Goal: Communication & Community: Answer question/provide support

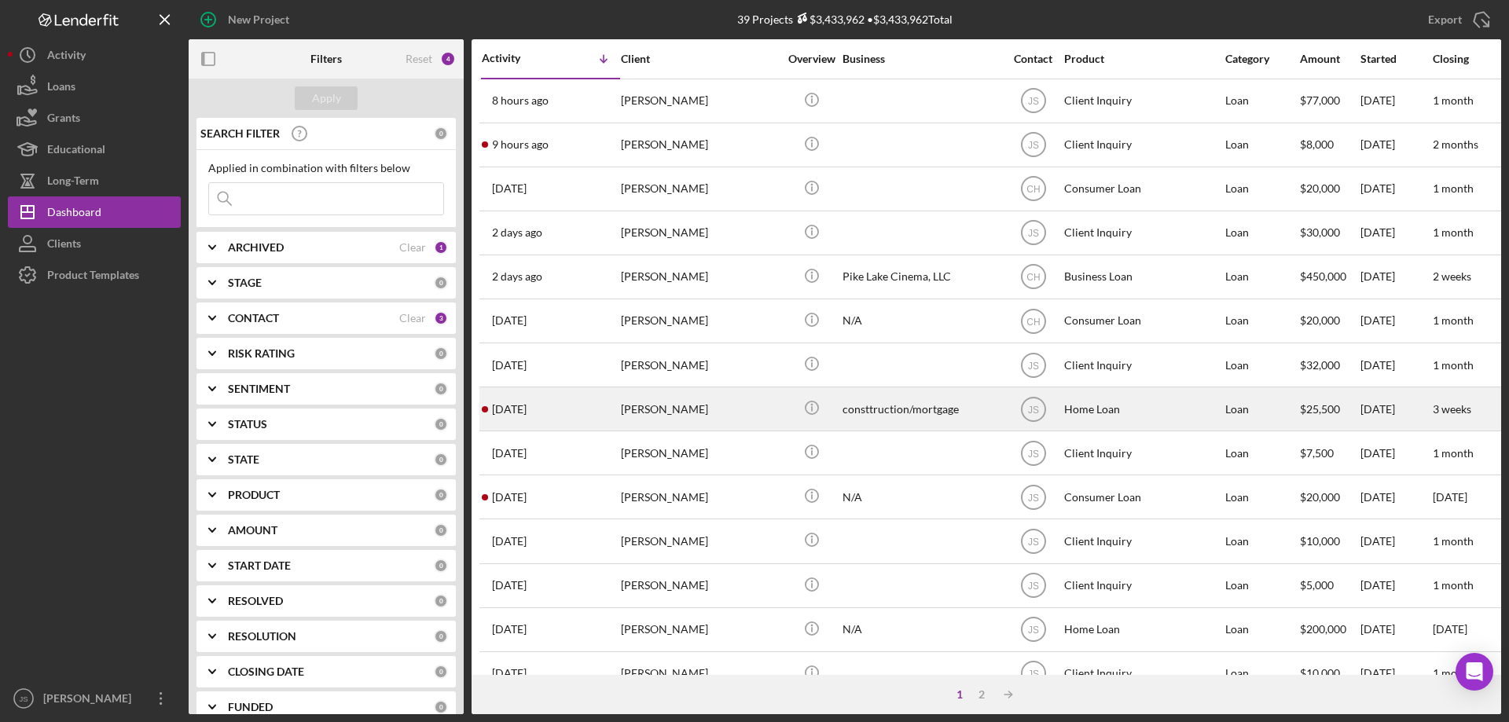
click at [771, 417] on div "[PERSON_NAME]" at bounding box center [699, 409] width 157 height 42
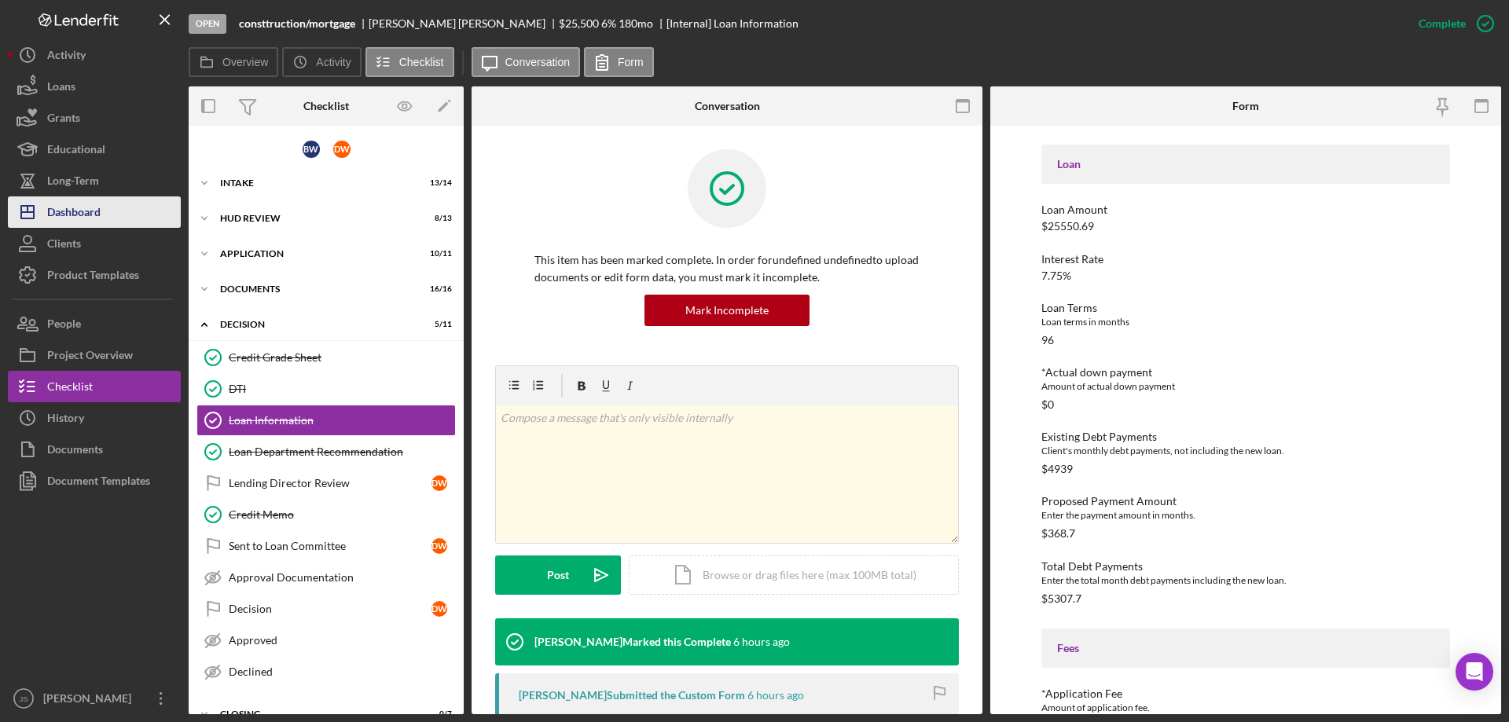
click at [85, 211] on div "Dashboard" at bounding box center [73, 213] width 53 height 35
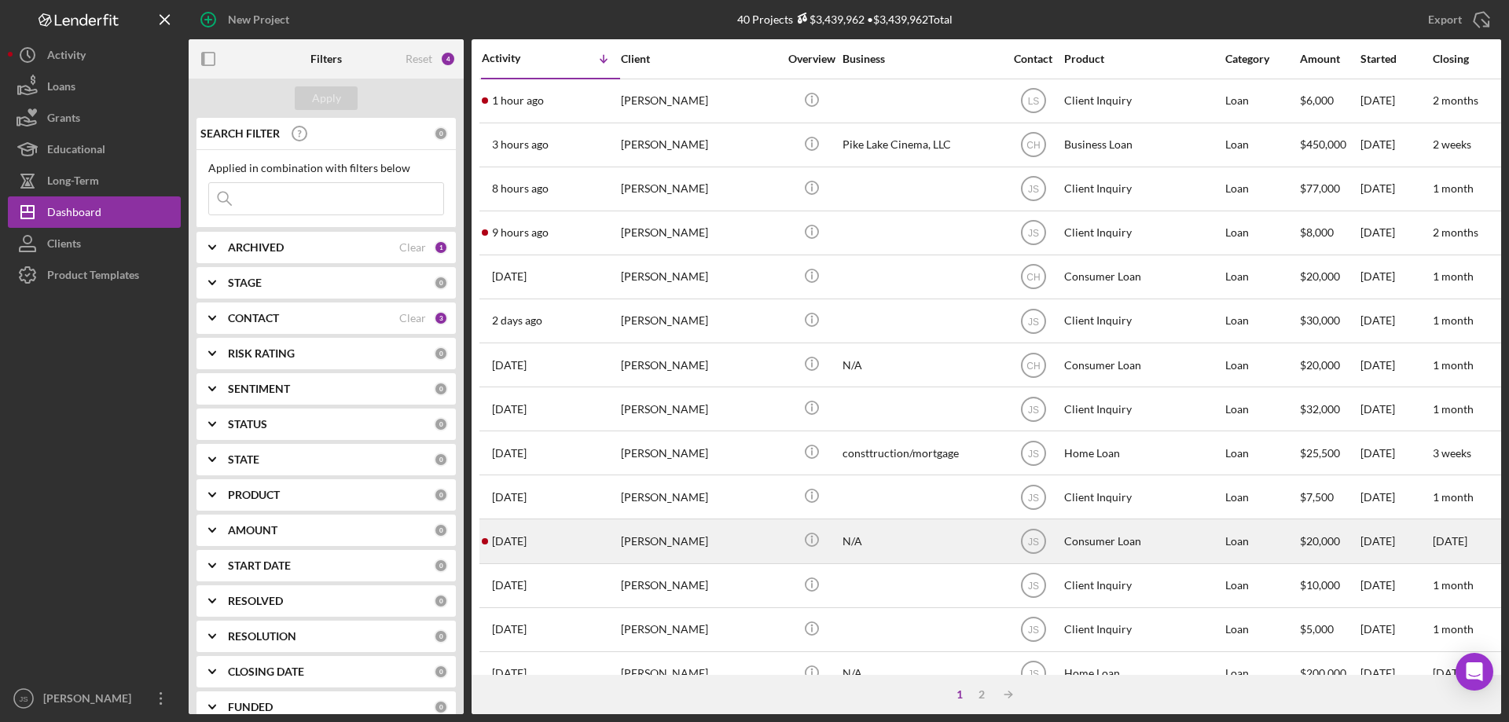
click at [742, 549] on div "[PERSON_NAME]" at bounding box center [699, 541] width 157 height 42
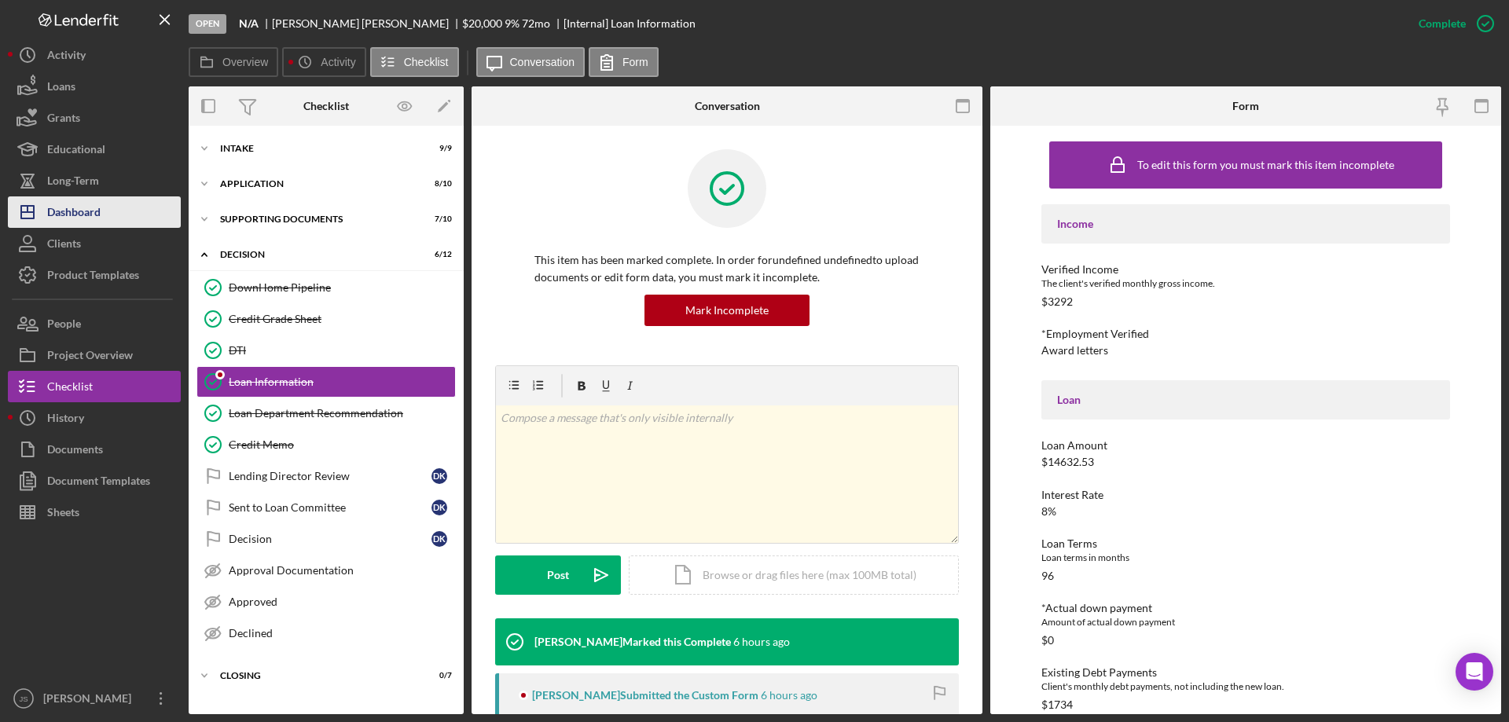
click at [92, 214] on div "Dashboard" at bounding box center [73, 213] width 53 height 35
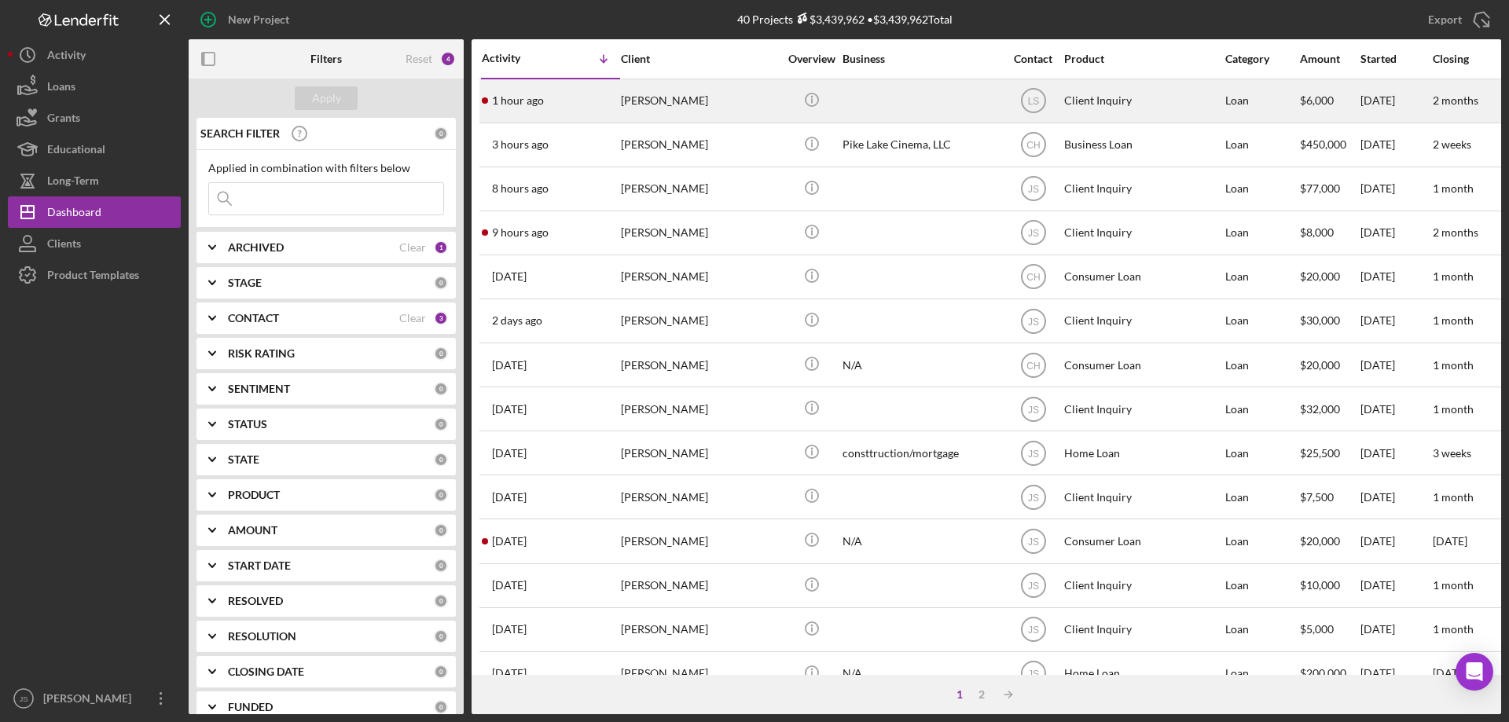
click at [735, 107] on div "[PERSON_NAME]" at bounding box center [699, 101] width 157 height 42
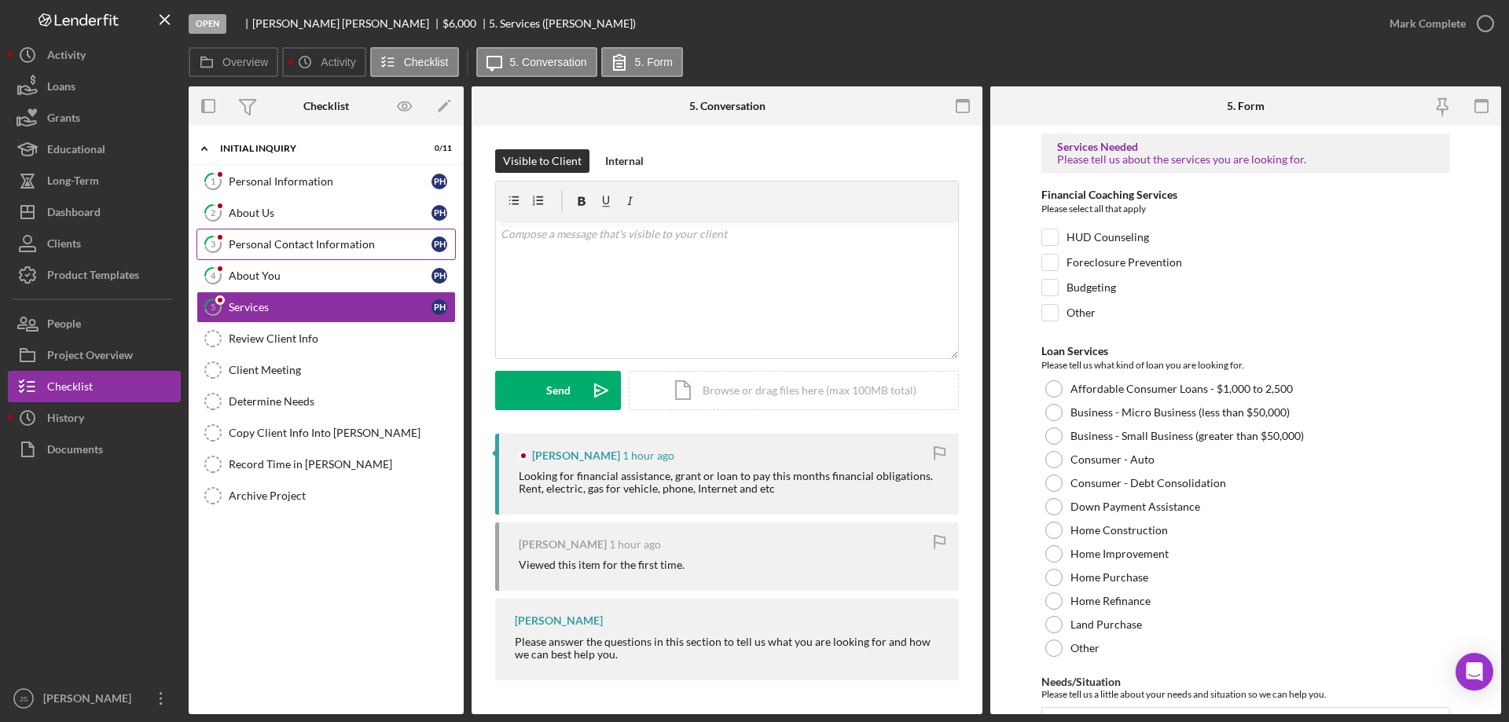
click at [338, 243] on div "Personal Contact Information" at bounding box center [330, 244] width 203 height 13
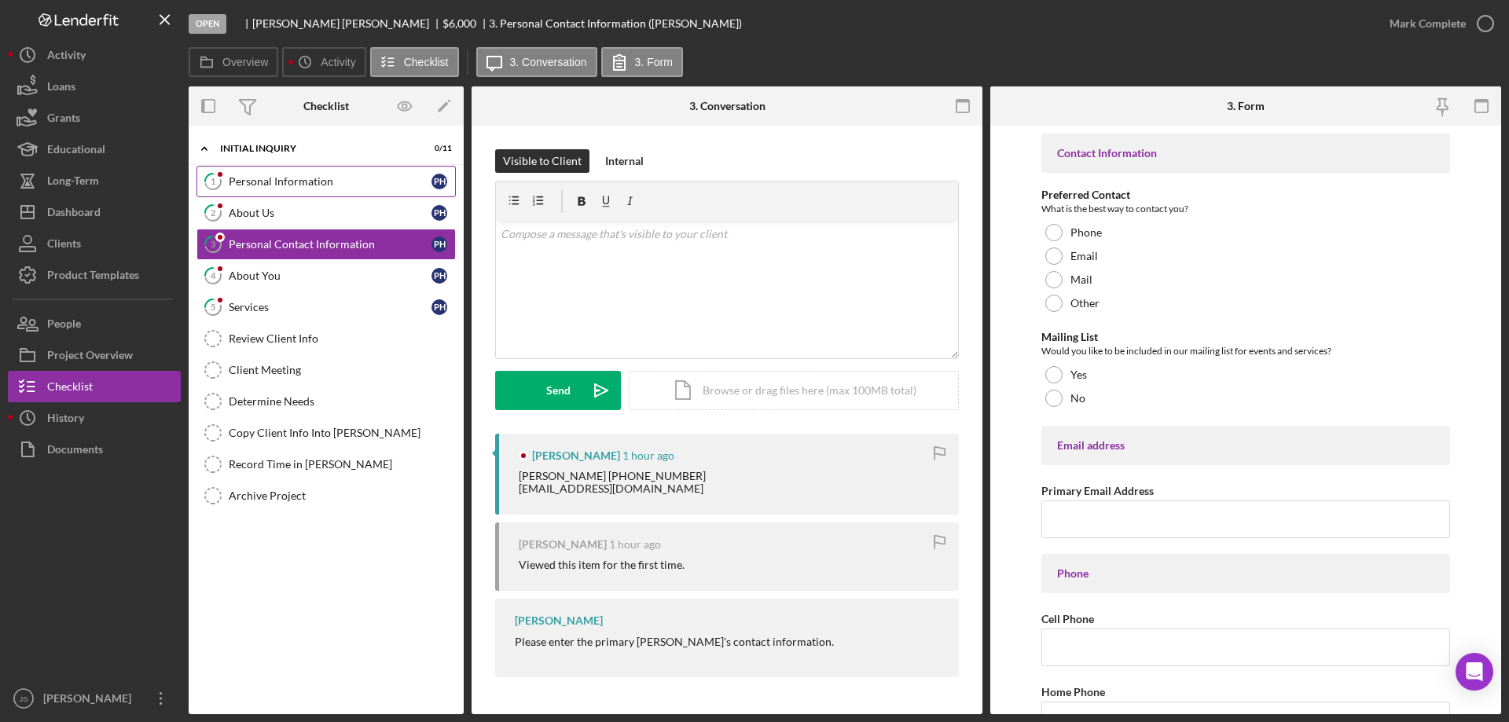
click at [280, 180] on div "Personal Information" at bounding box center [330, 181] width 203 height 13
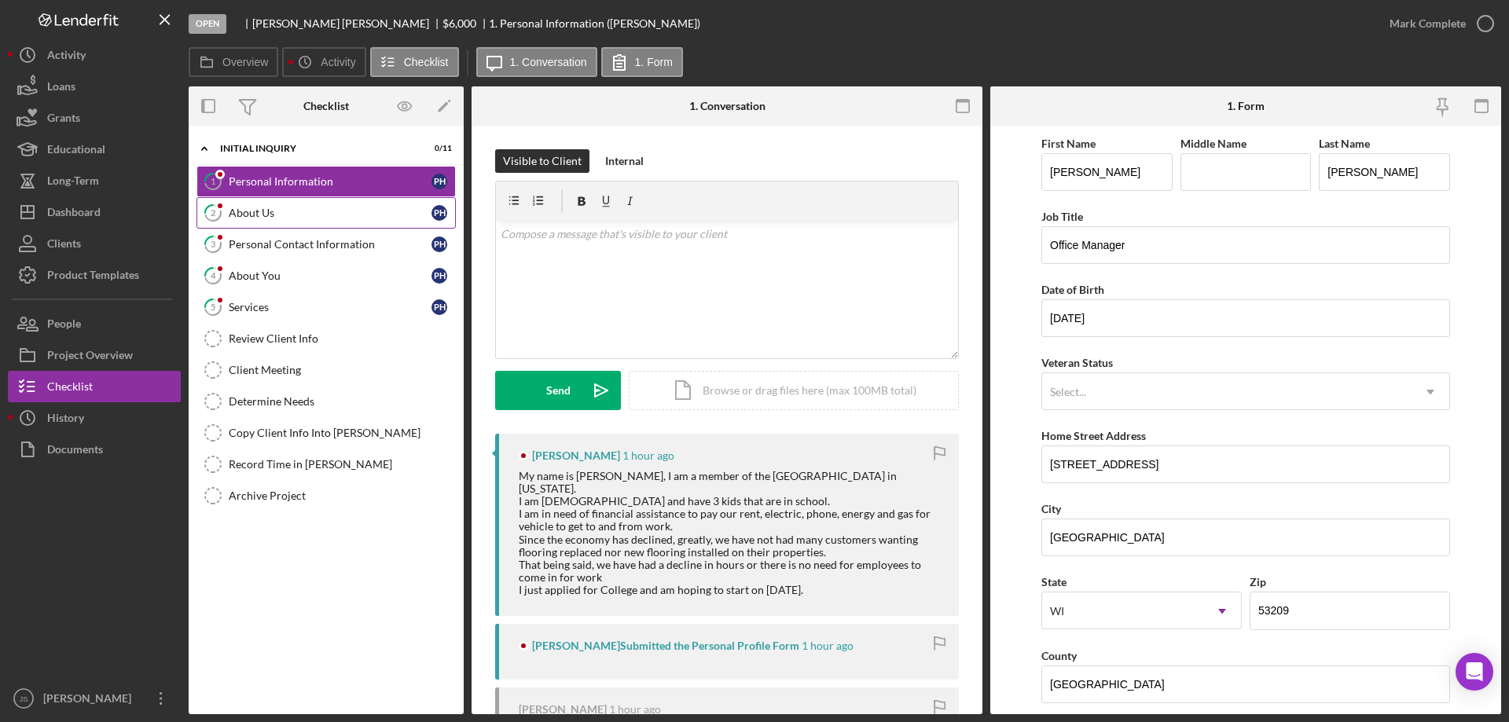
click at [325, 214] on div "About Us" at bounding box center [330, 213] width 203 height 13
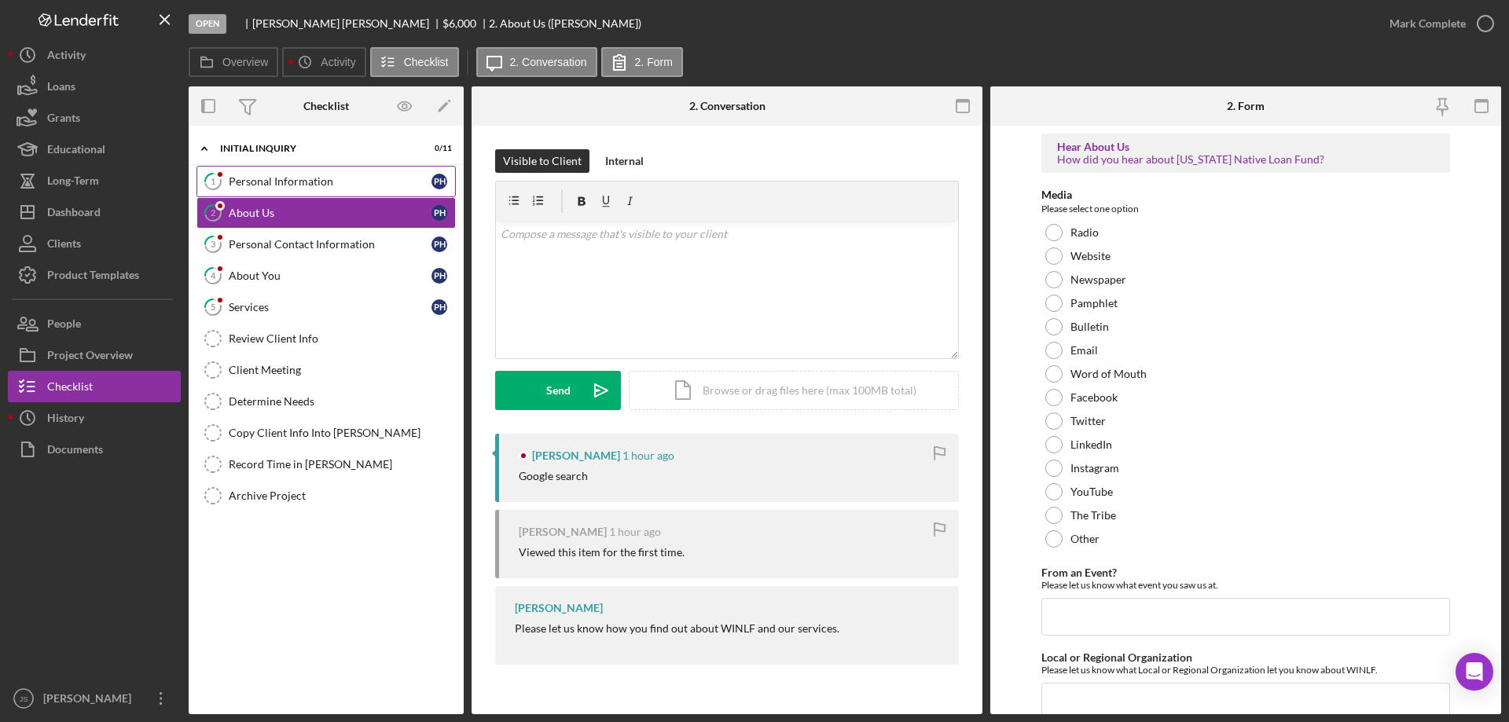
click at [366, 176] on div "Personal Information" at bounding box center [330, 181] width 203 height 13
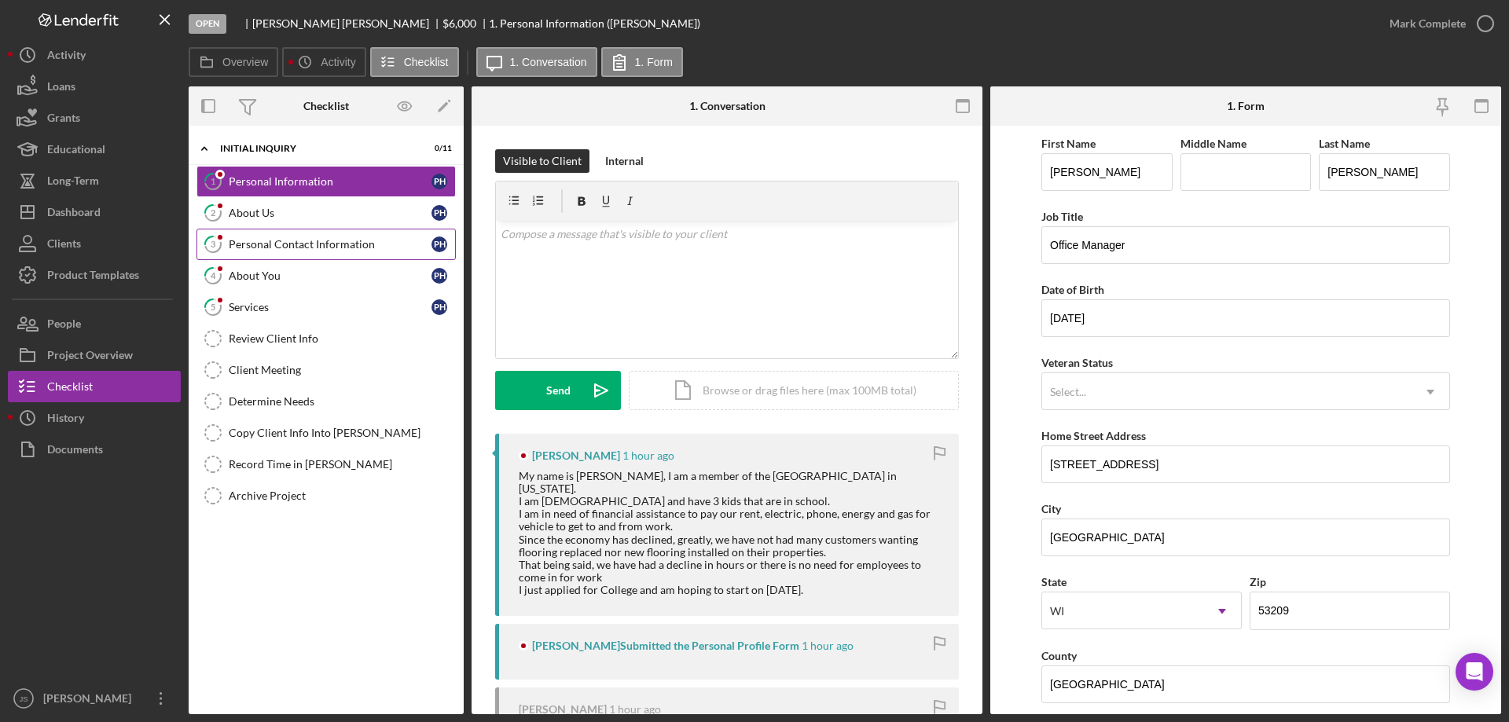
click at [353, 241] on div "Personal Contact Information" at bounding box center [330, 244] width 203 height 13
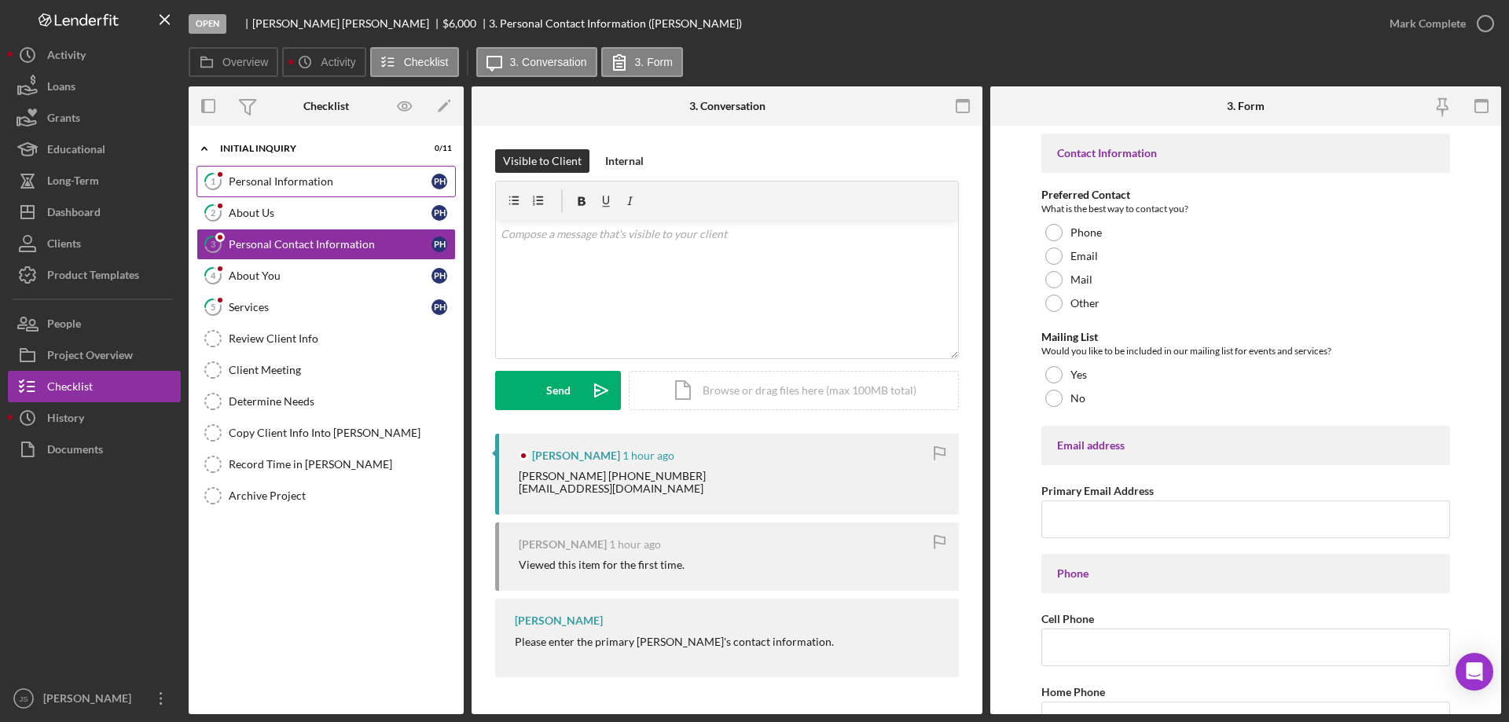
click at [289, 173] on link "1 Personal Information P H" at bounding box center [325, 181] width 259 height 31
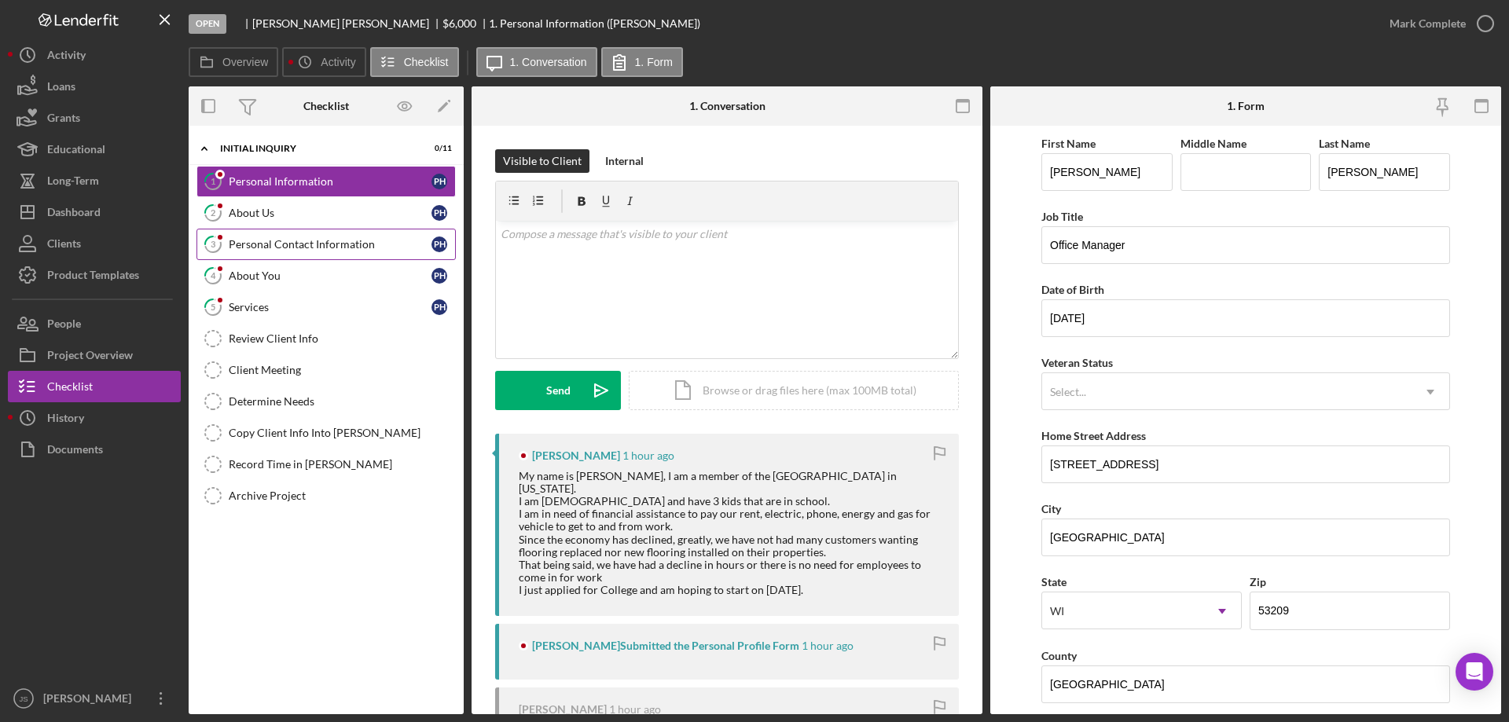
click at [286, 248] on div "Personal Contact Information" at bounding box center [330, 244] width 203 height 13
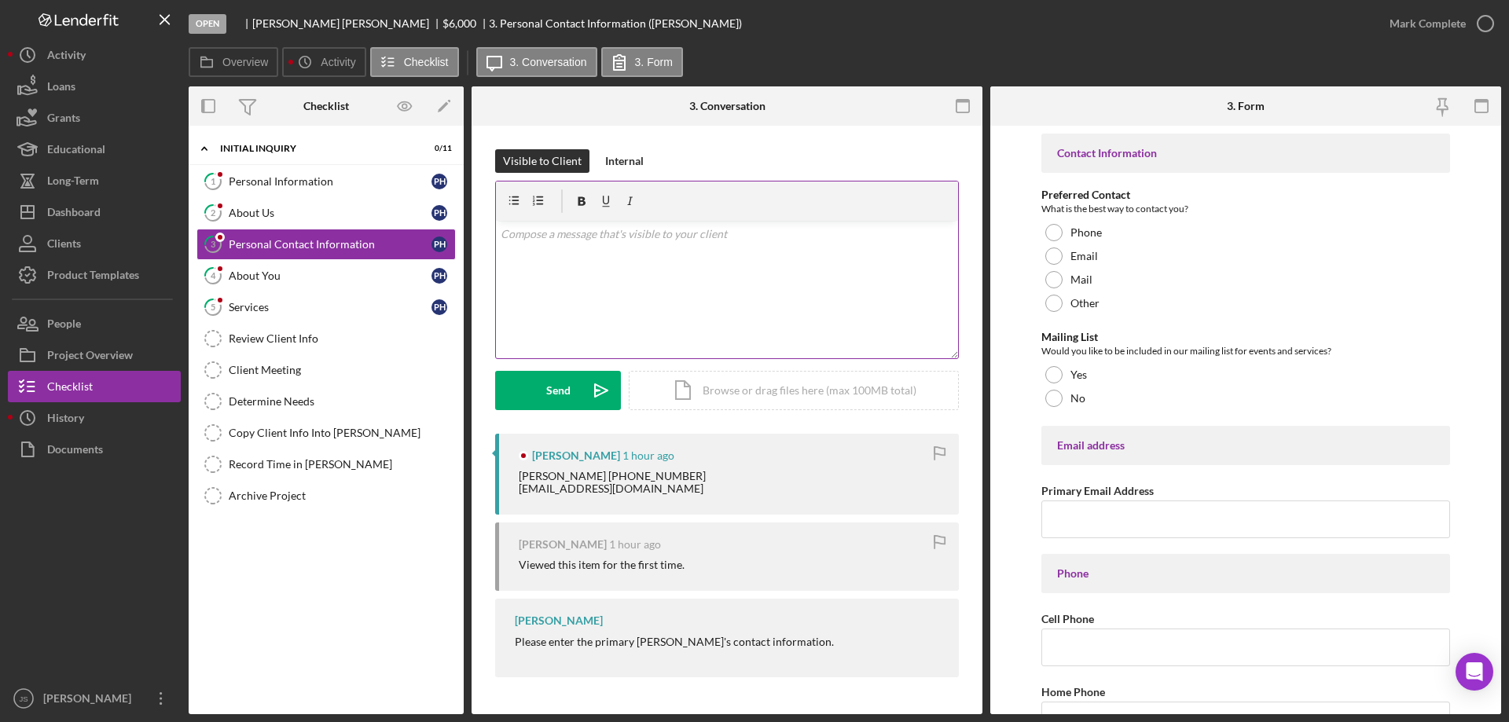
click at [557, 259] on div "v Color teal Color pink Remove color Add row above Add row below Add column bef…" at bounding box center [727, 290] width 462 height 138
click at [831, 232] on p "I tried to call you, but was unable to leave a message. Our next step" at bounding box center [728, 234] width 454 height 17
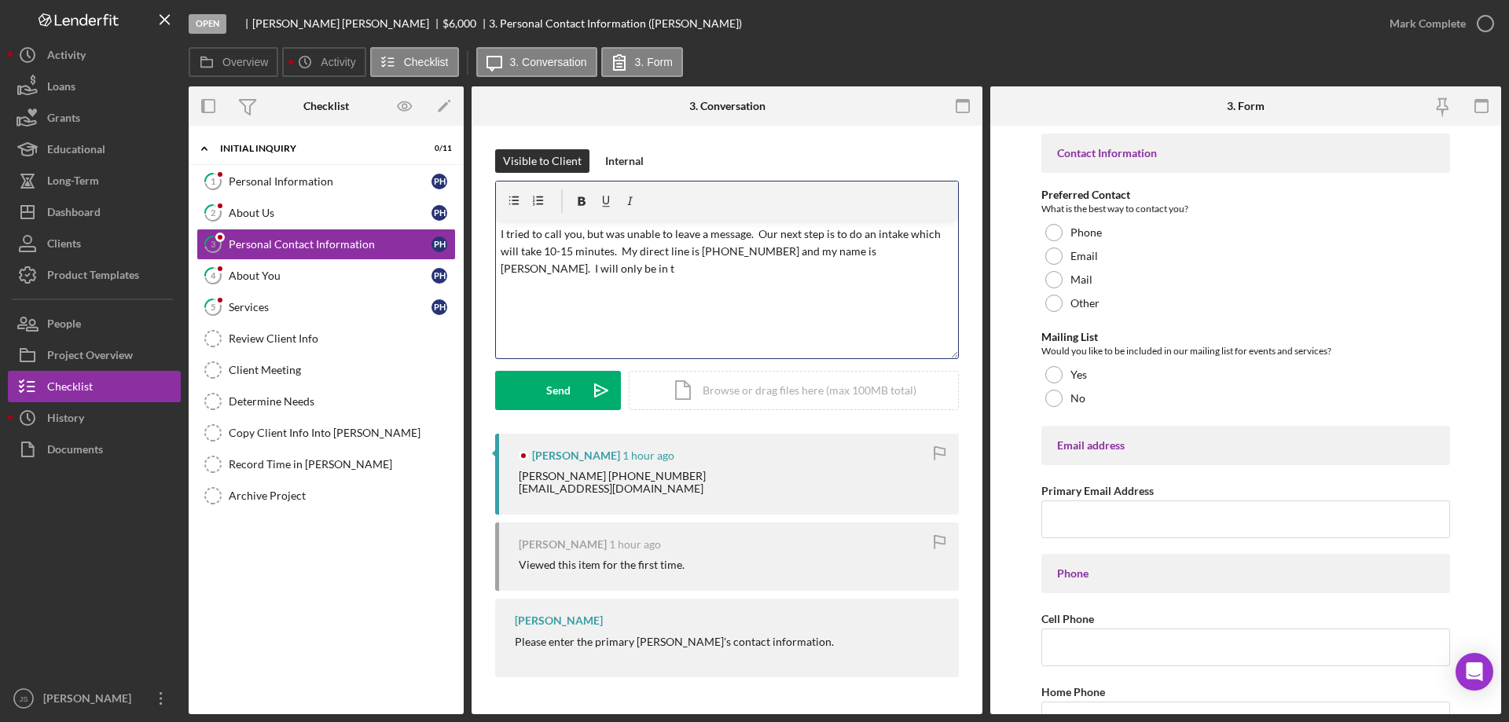
click at [922, 258] on p "I tried to call you, but was unable to leave a message. Our next step is to do …" at bounding box center [728, 252] width 454 height 53
click at [916, 237] on p "I tried to call you, but was unable to leave a message. Our next step is to do …" at bounding box center [728, 252] width 454 height 53
click at [519, 266] on p "I tried to call you, but was unable to leave a message. Our next step is to do …" at bounding box center [728, 252] width 454 height 53
click at [910, 270] on p "I tried to call you, but was unable to leave a message. Our next step is to do …" at bounding box center [728, 261] width 454 height 71
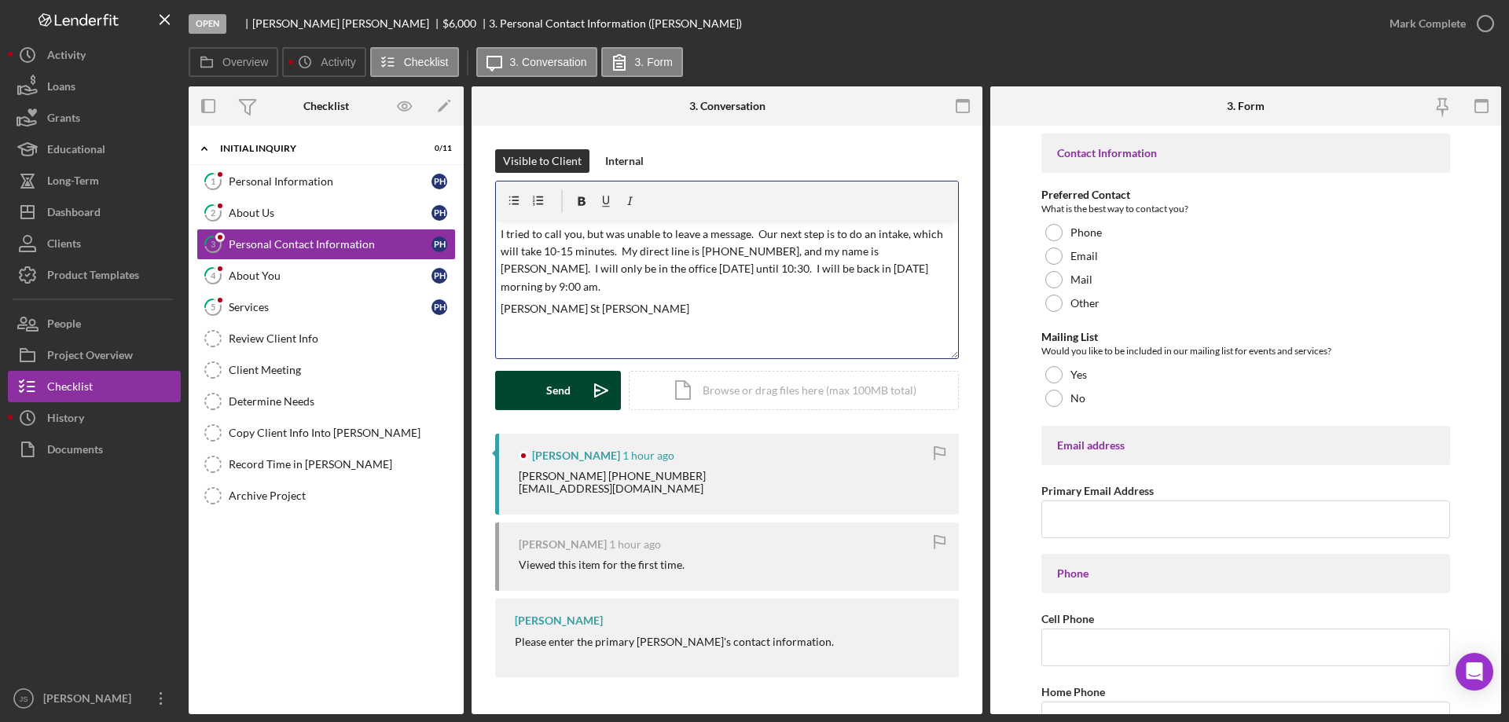
click at [539, 394] on button "Send Icon/icon-invite-send" at bounding box center [558, 390] width 126 height 39
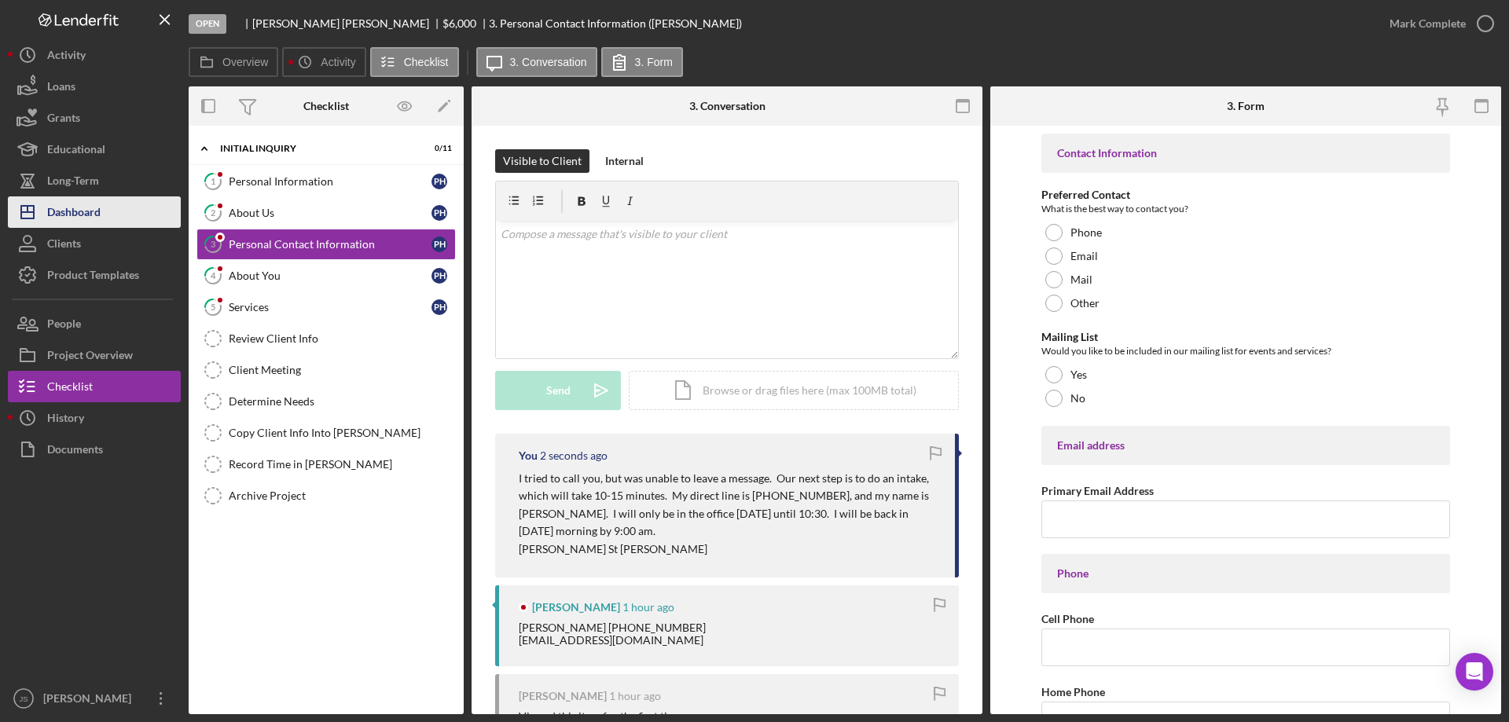
click at [90, 206] on div "Dashboard" at bounding box center [73, 213] width 53 height 35
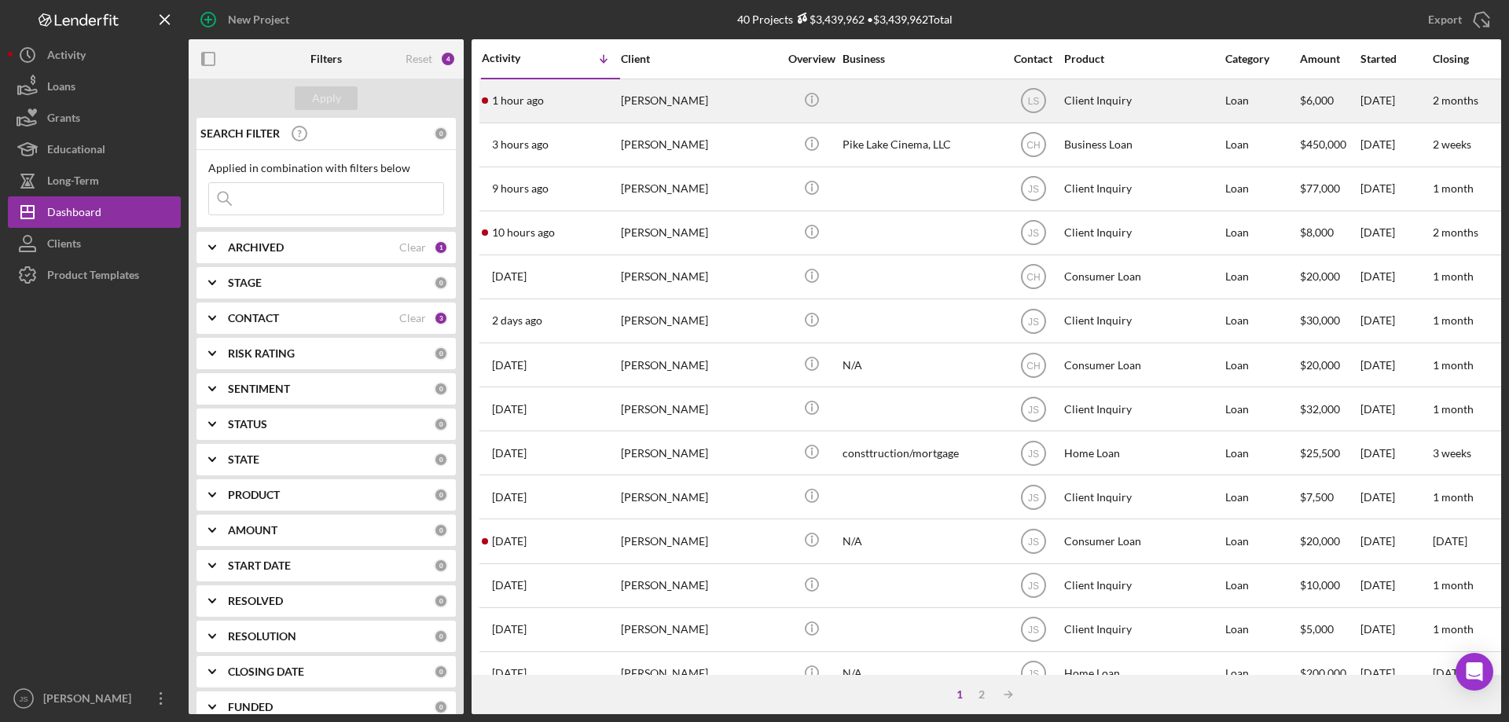
click at [898, 100] on div at bounding box center [921, 101] width 157 height 42
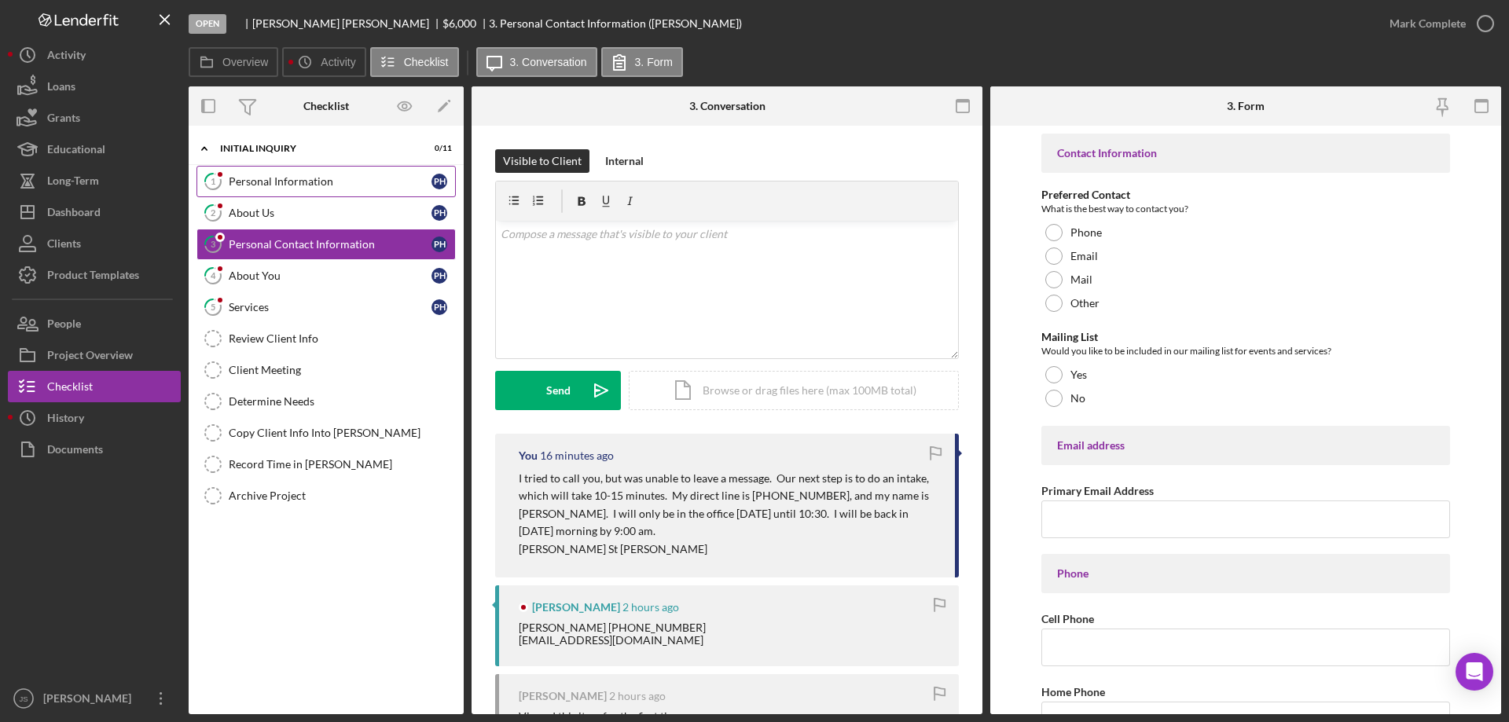
click at [362, 184] on div "Personal Information" at bounding box center [330, 181] width 203 height 13
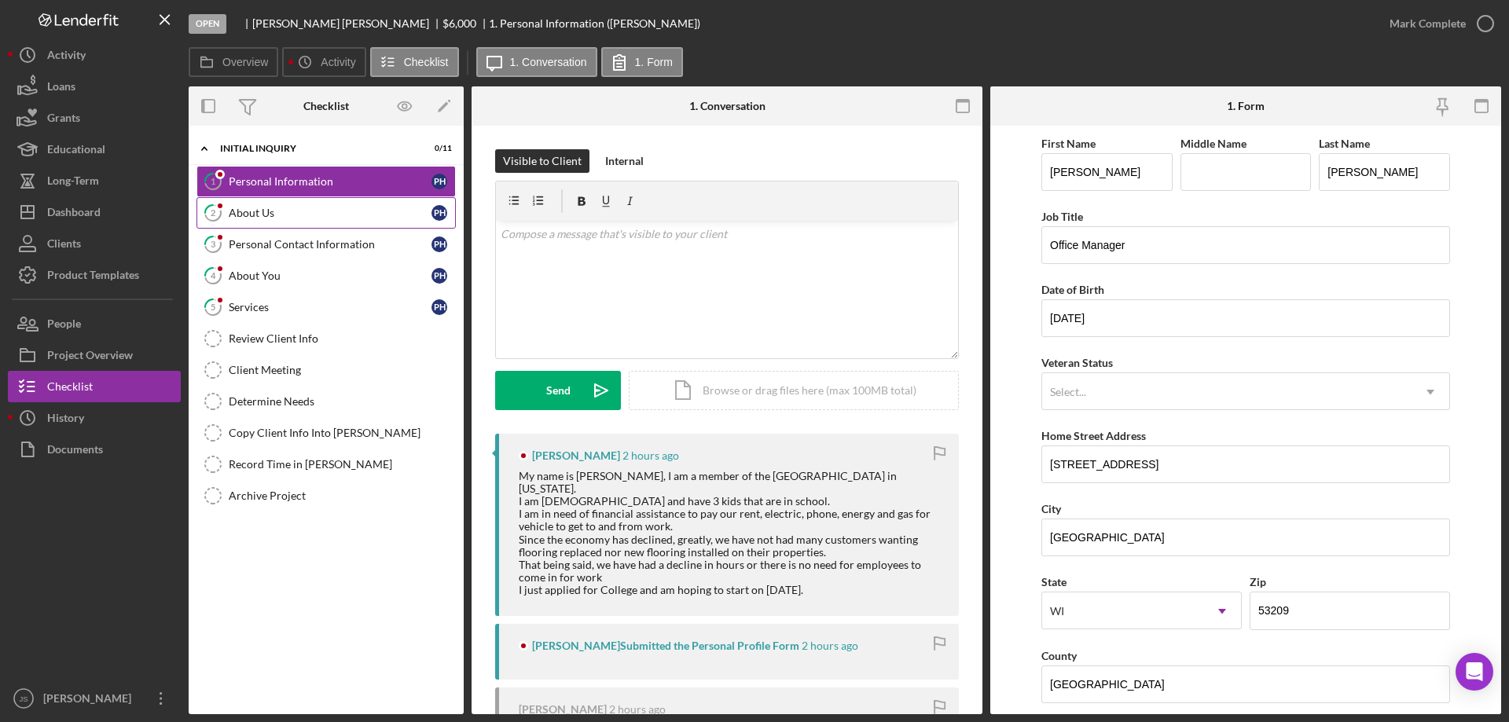
click at [332, 227] on link "2 About Us P H" at bounding box center [325, 212] width 259 height 31
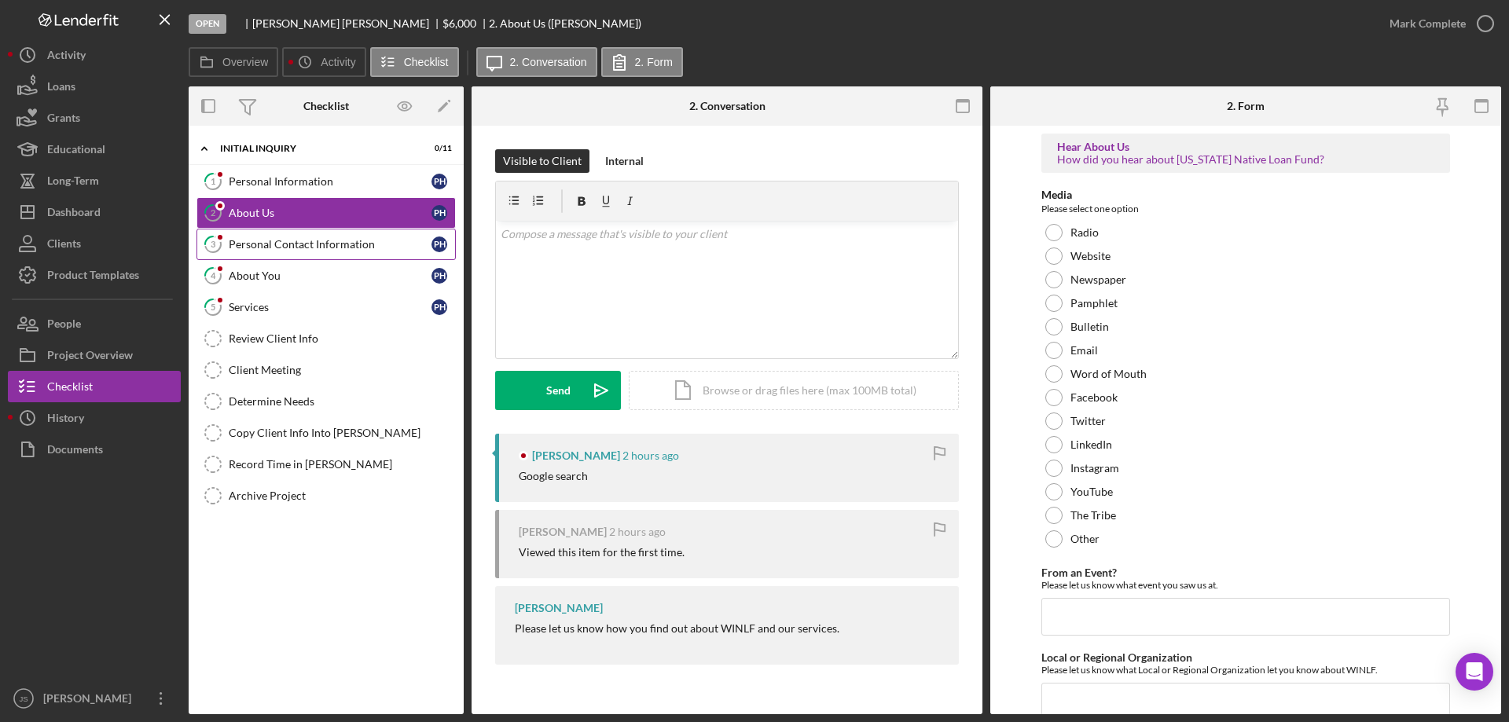
click at [323, 242] on div "Personal Contact Information" at bounding box center [330, 244] width 203 height 13
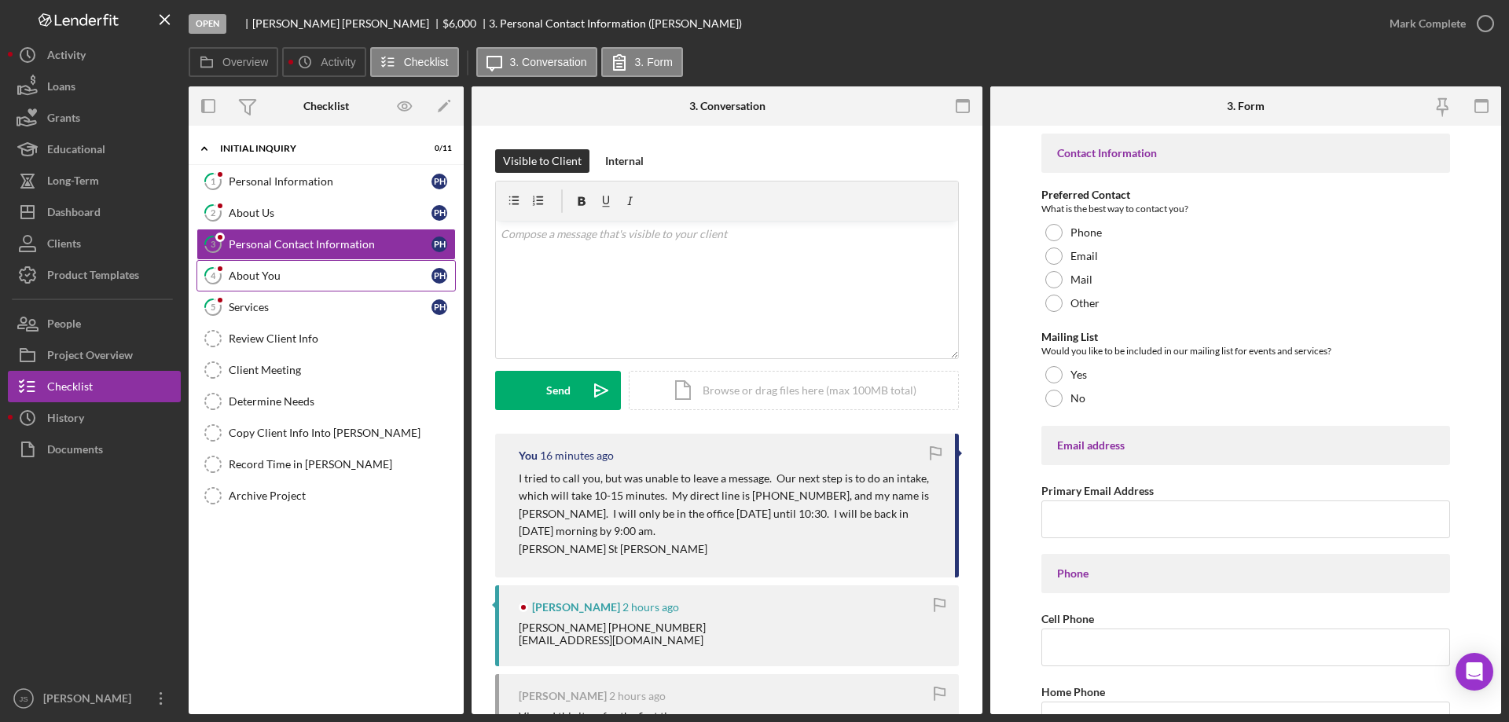
click at [292, 278] on div "About You" at bounding box center [330, 276] width 203 height 13
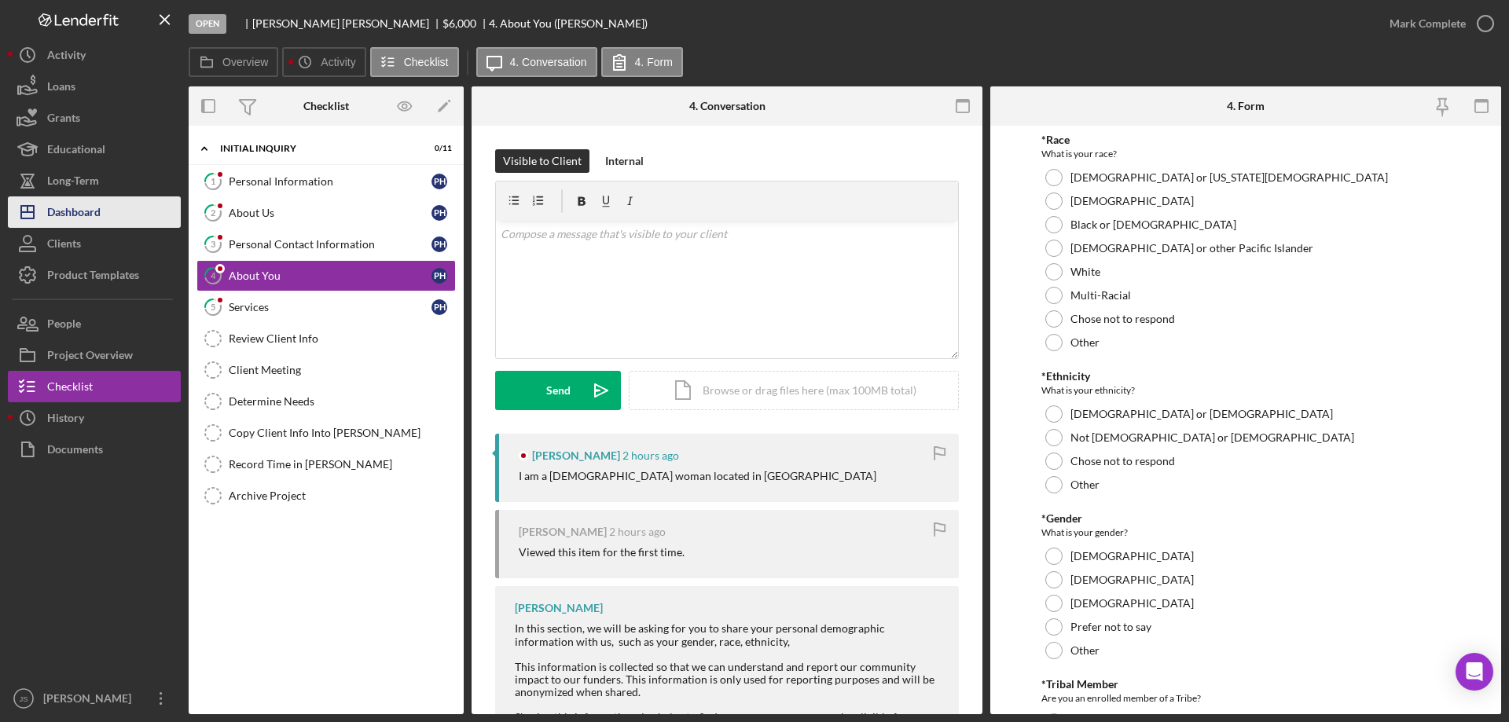
click at [104, 205] on button "Icon/Dashboard Dashboard" at bounding box center [94, 211] width 173 height 31
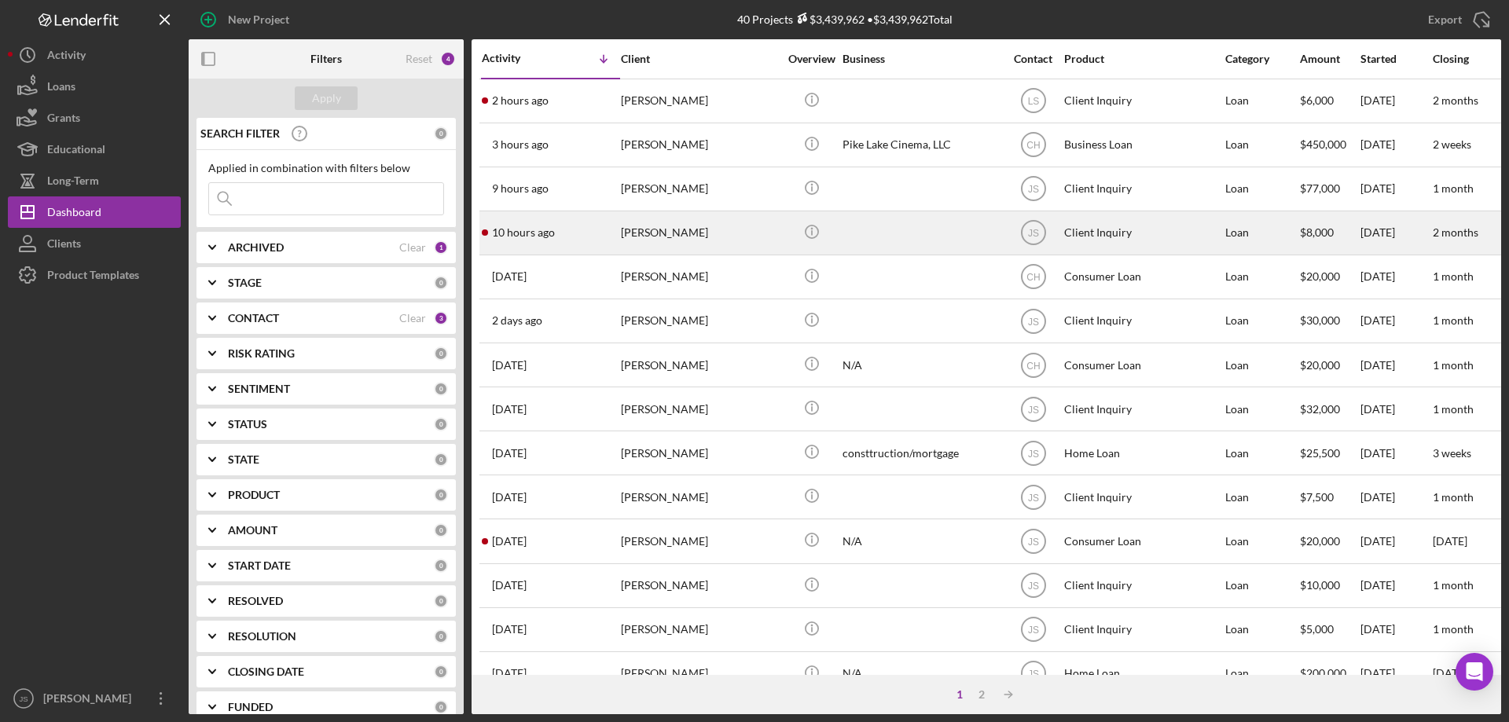
click at [738, 237] on div "[PERSON_NAME]" at bounding box center [699, 233] width 157 height 42
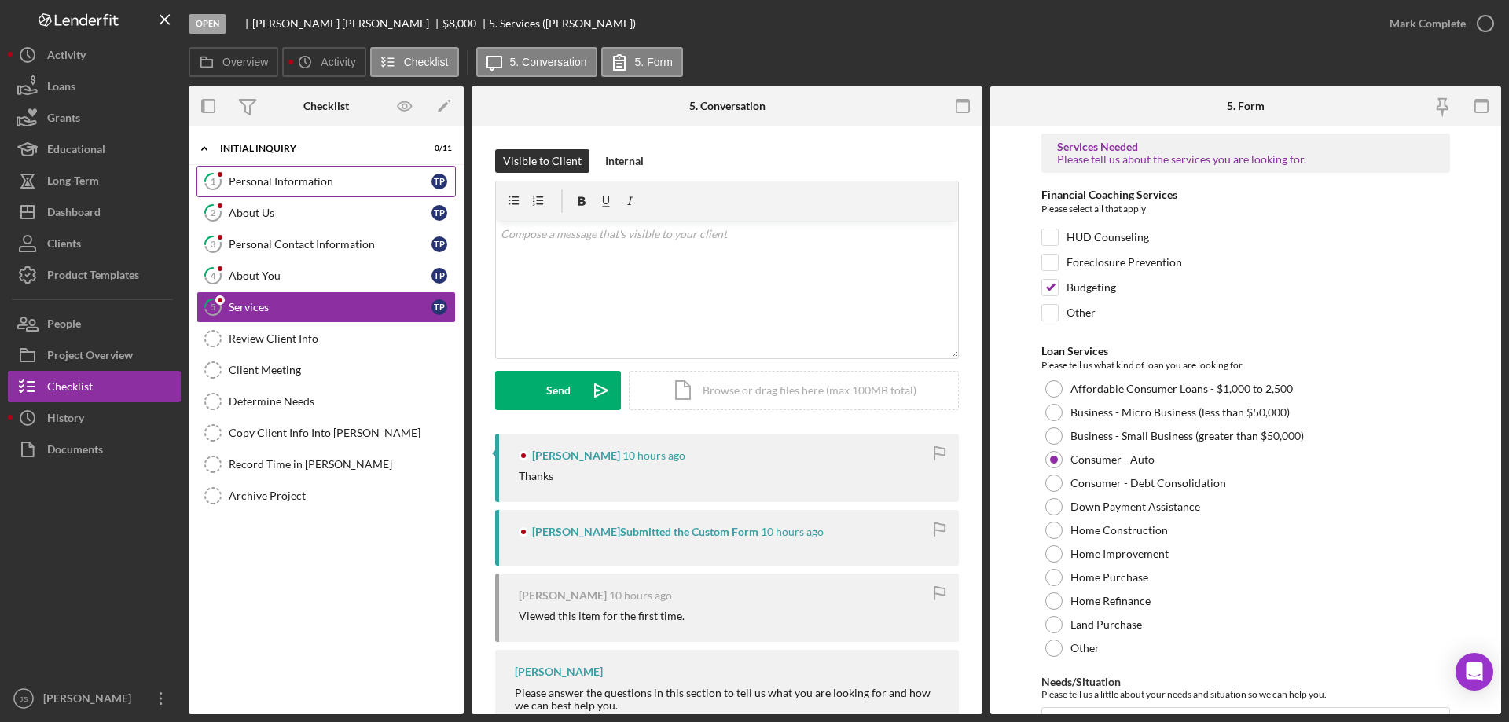
click at [297, 182] on div "Personal Information" at bounding box center [330, 181] width 203 height 13
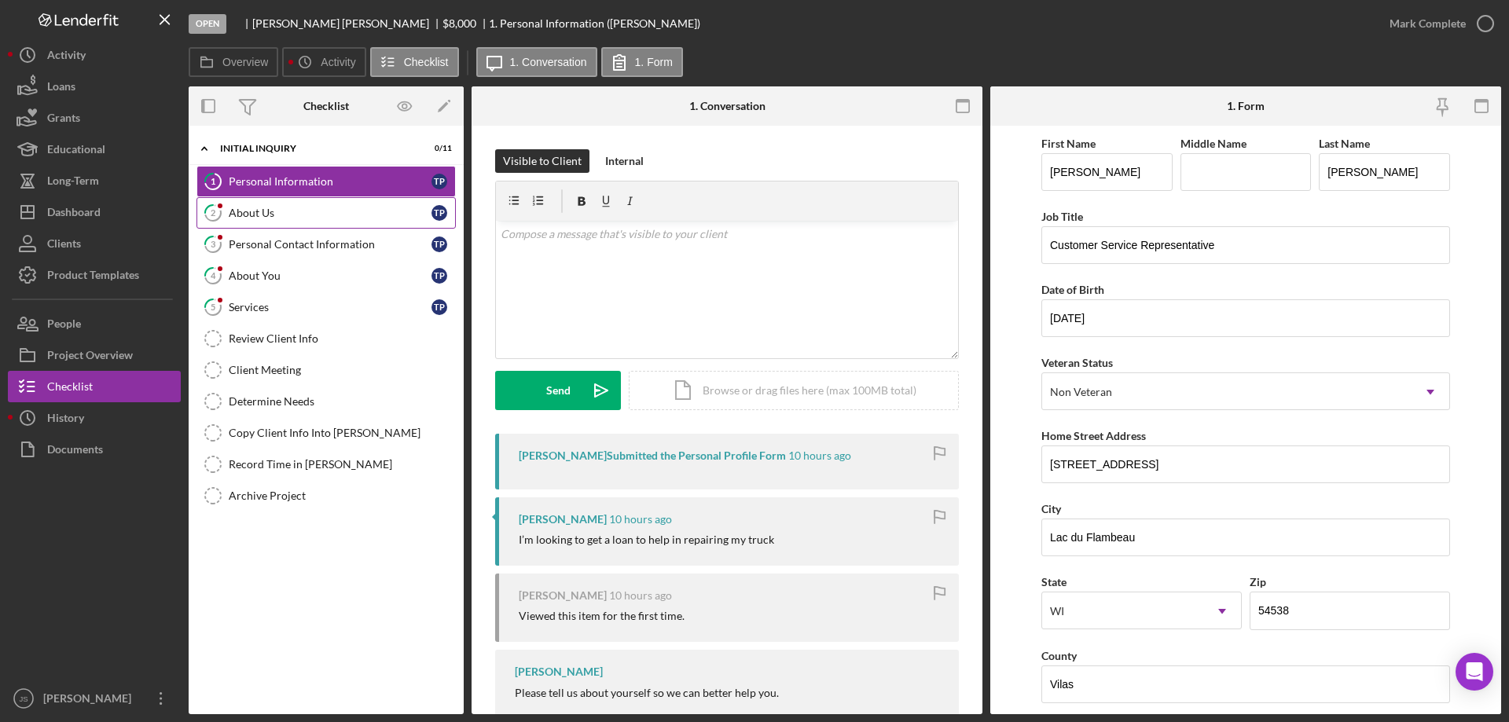
click at [281, 219] on div "About Us" at bounding box center [330, 213] width 203 height 13
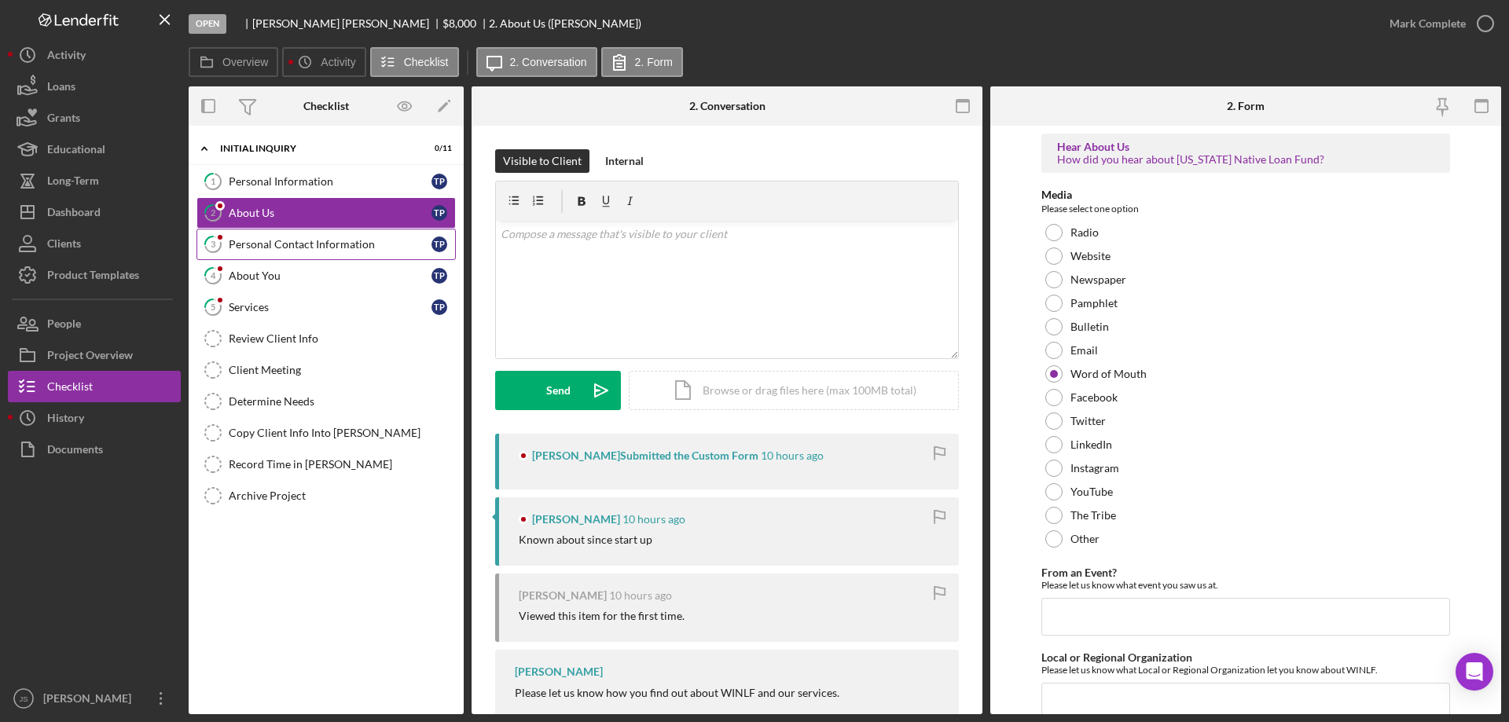
click at [278, 246] on div "Personal Contact Information" at bounding box center [330, 244] width 203 height 13
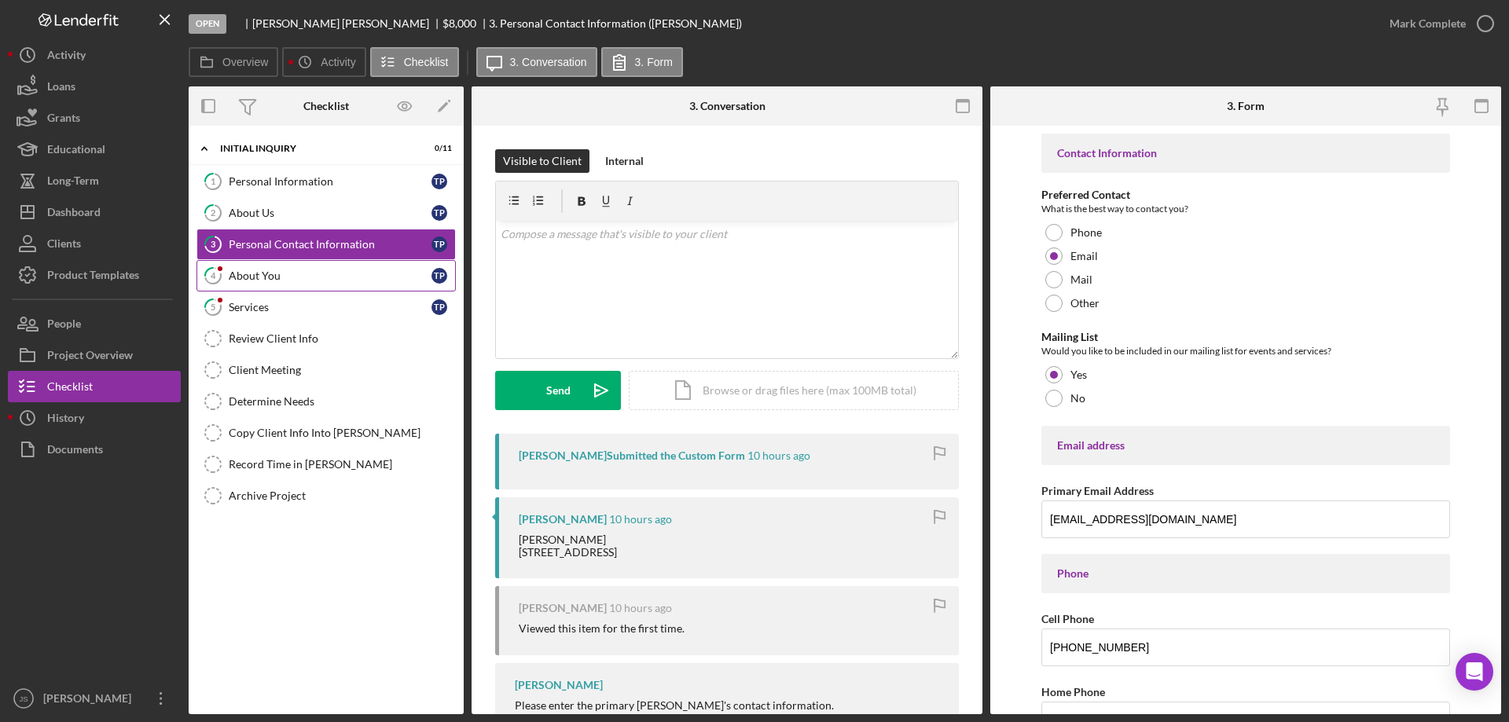
click at [277, 274] on div "About You" at bounding box center [330, 276] width 203 height 13
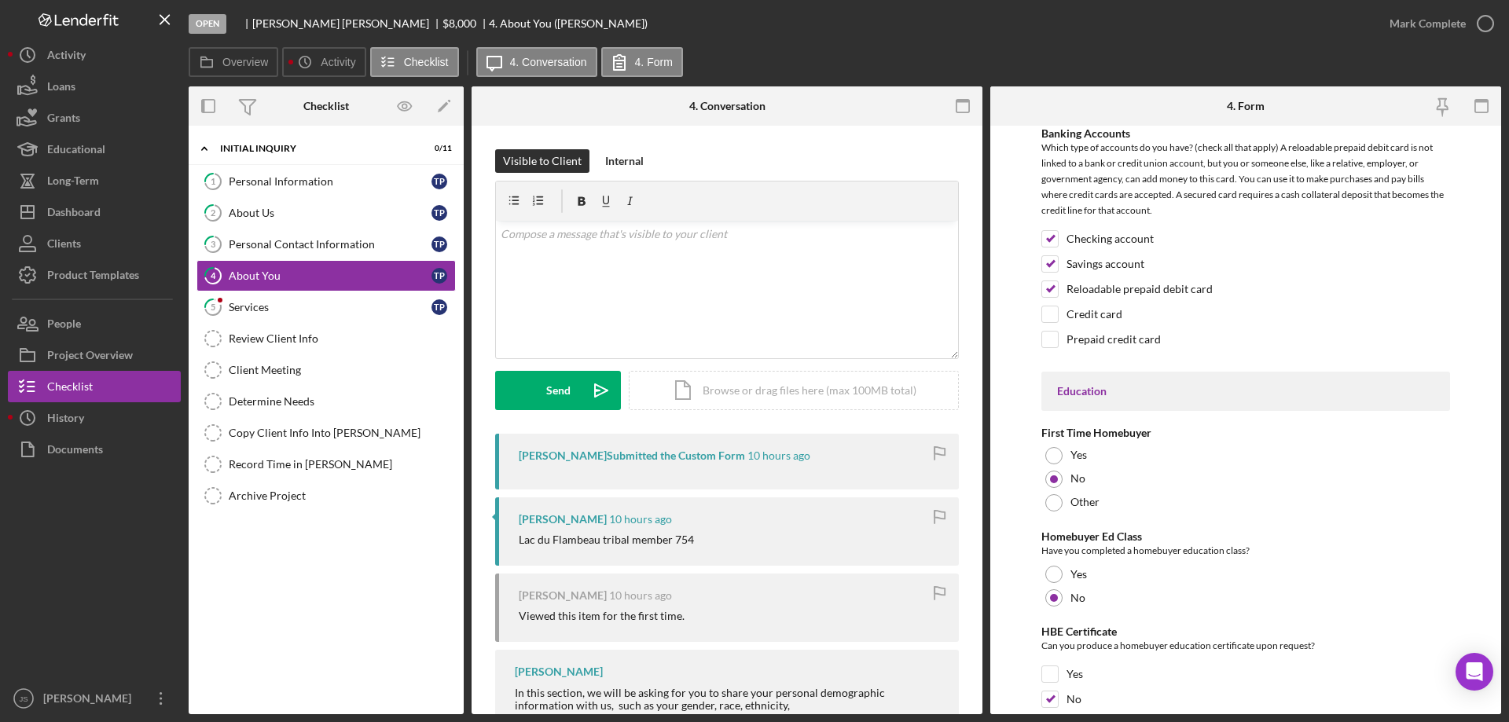
scroll to position [3268, 0]
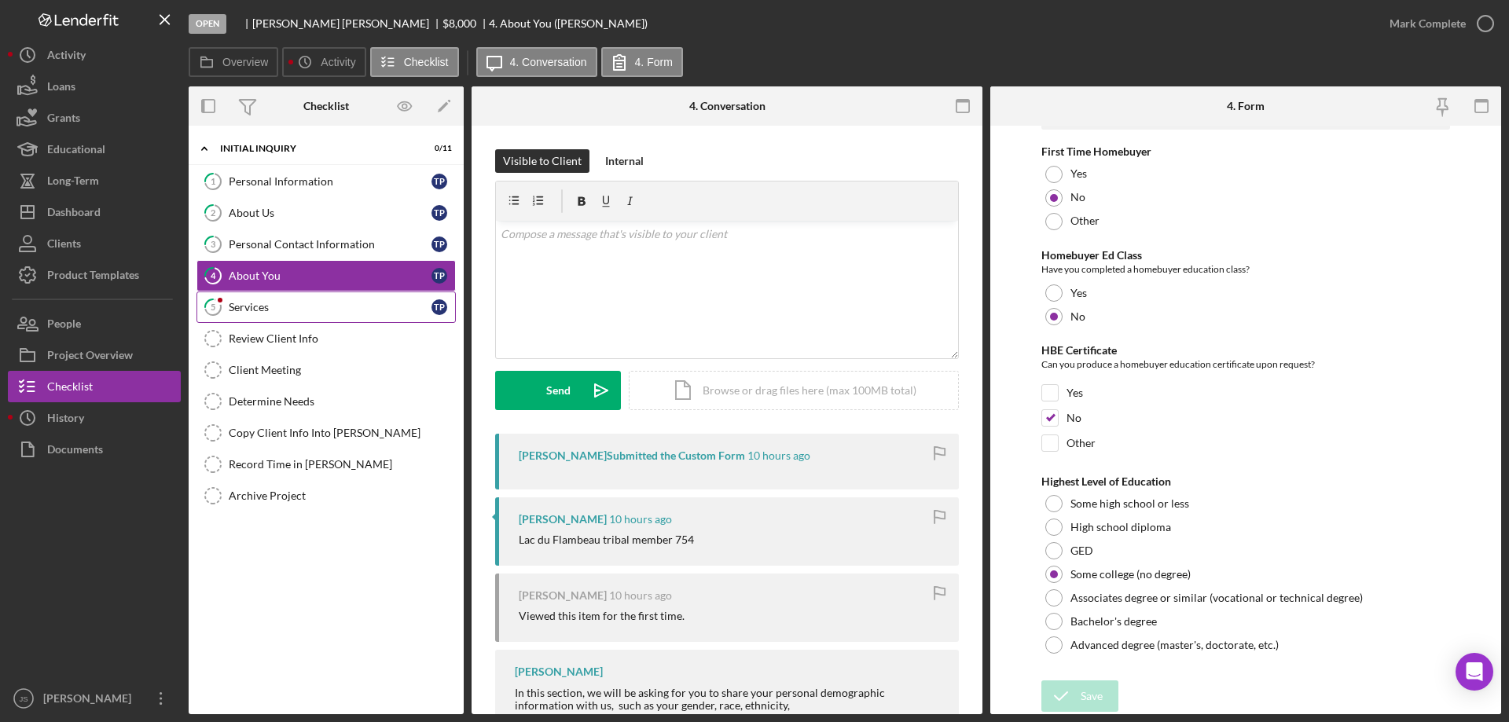
click at [266, 308] on div "Services" at bounding box center [330, 307] width 203 height 13
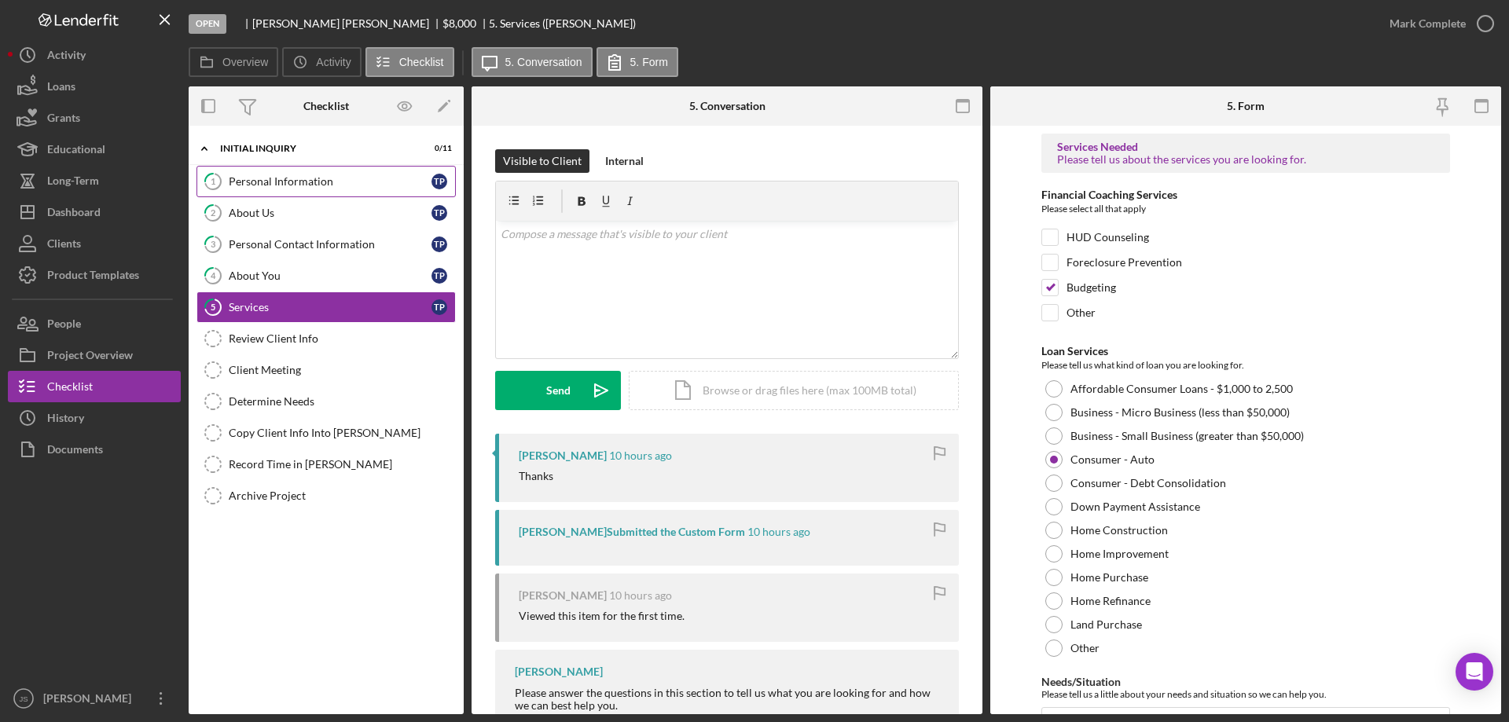
click at [293, 182] on div "Personal Information" at bounding box center [330, 181] width 203 height 13
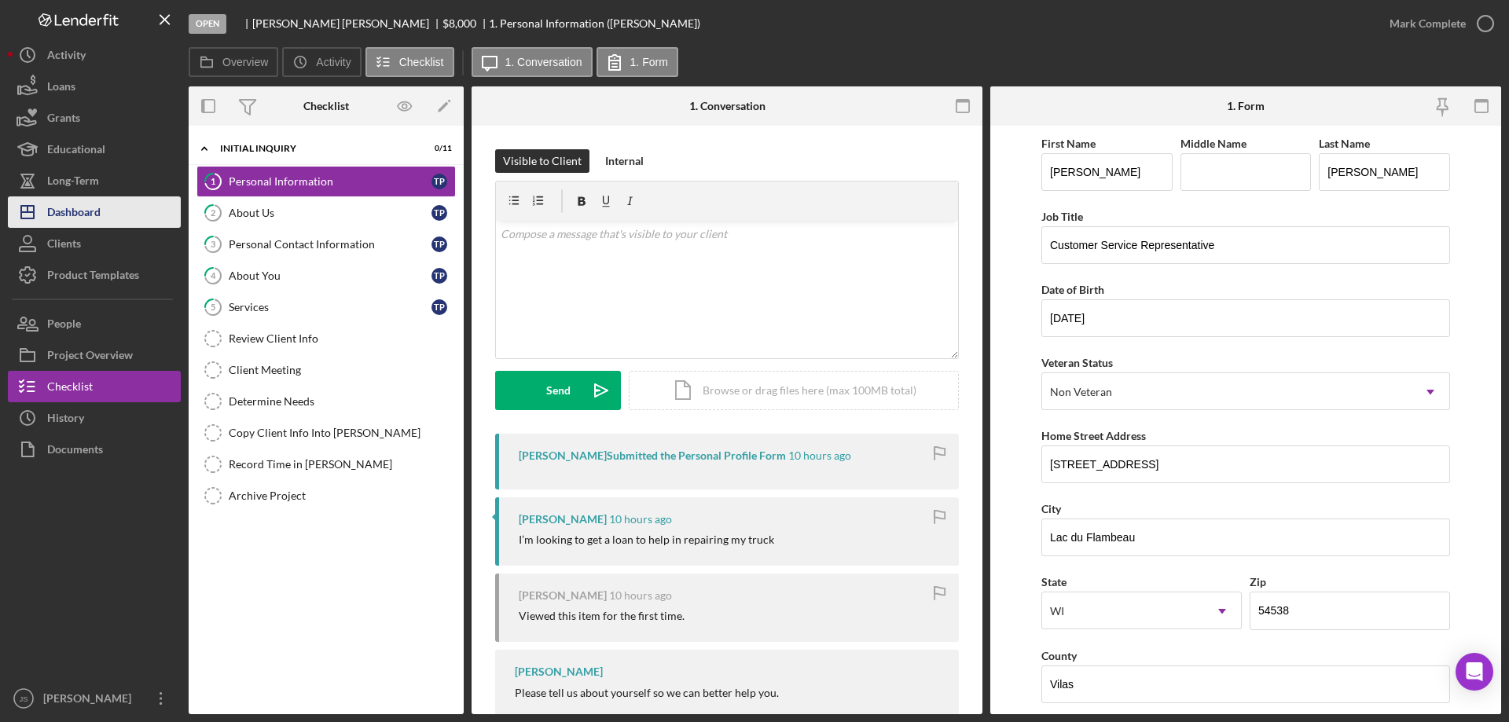
click at [86, 210] on div "Dashboard" at bounding box center [73, 213] width 53 height 35
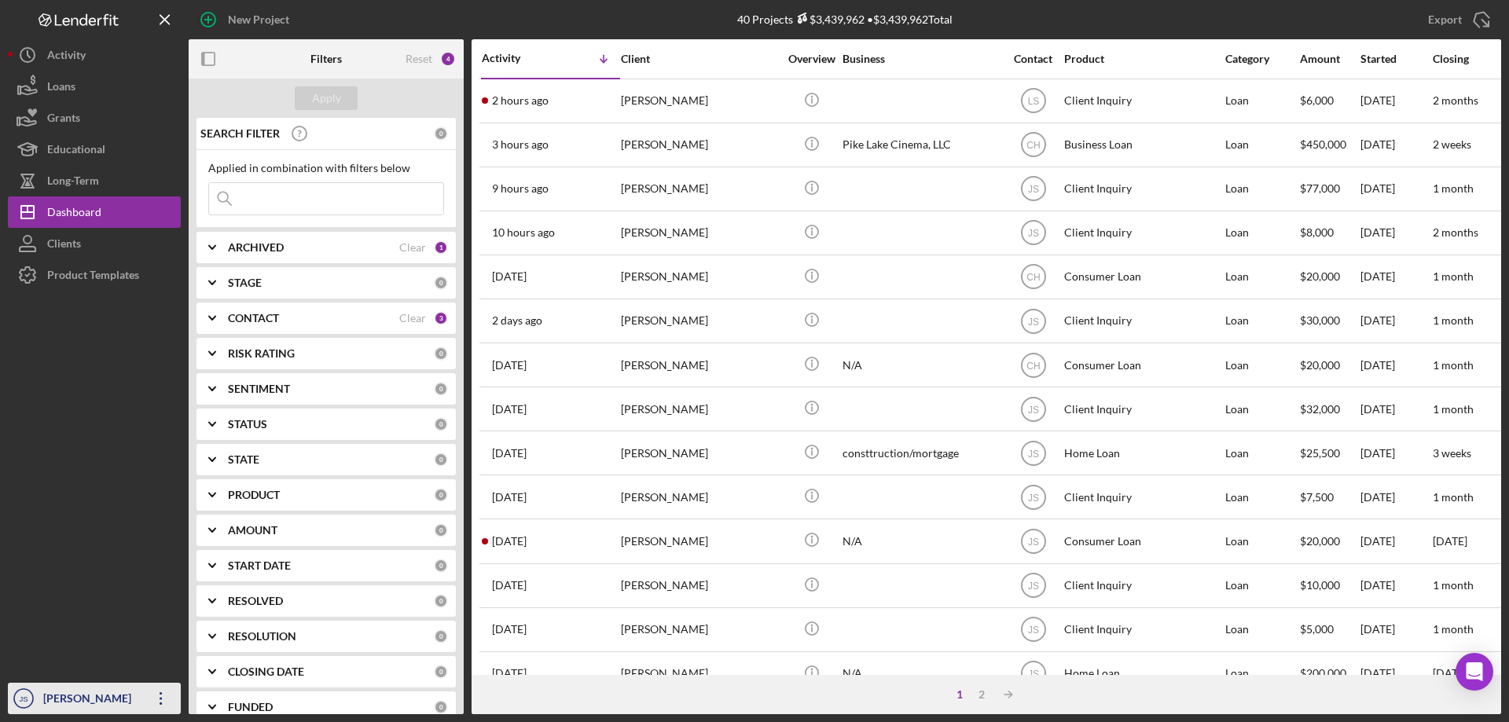
click at [75, 700] on div "[PERSON_NAME]" at bounding box center [90, 700] width 102 height 35
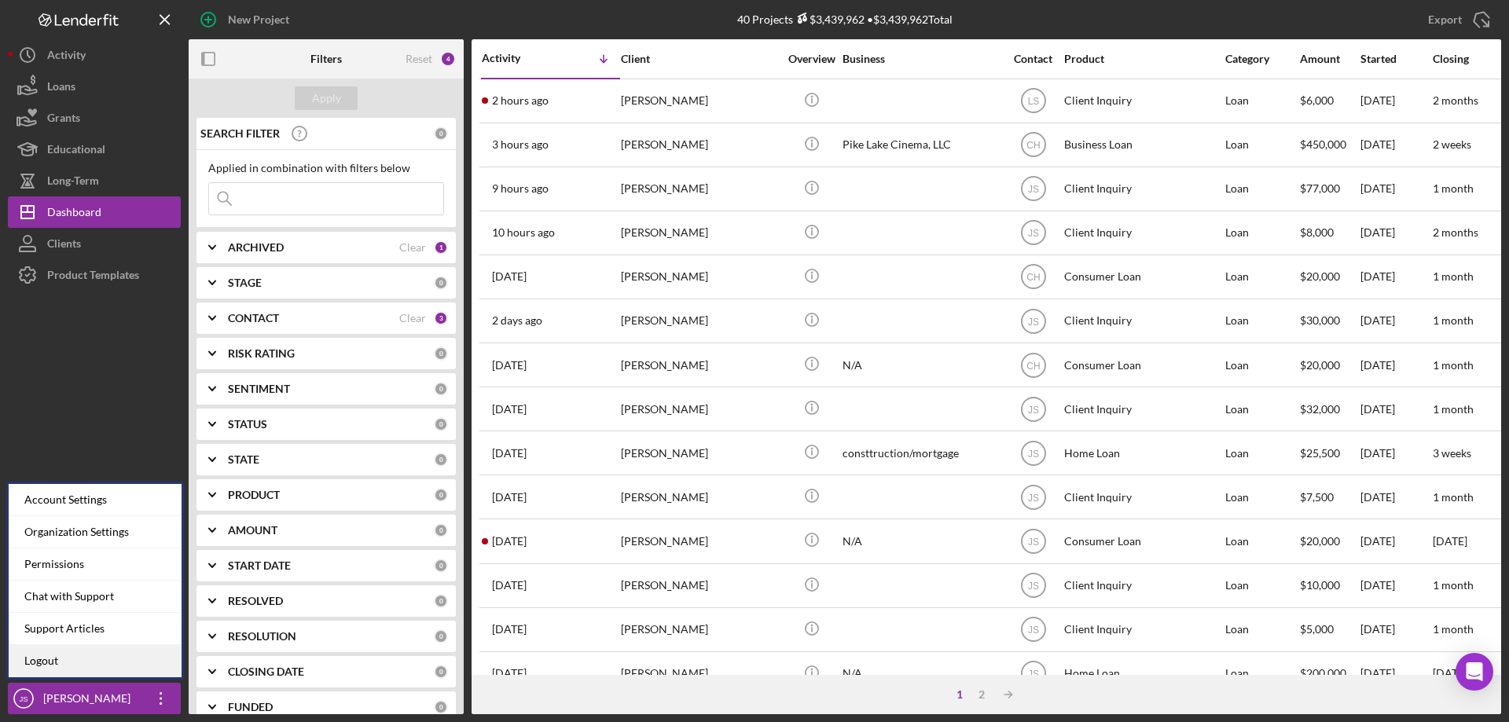
click at [64, 662] on link "Logout" at bounding box center [95, 661] width 173 height 32
